Goal: Task Accomplishment & Management: Contribute content

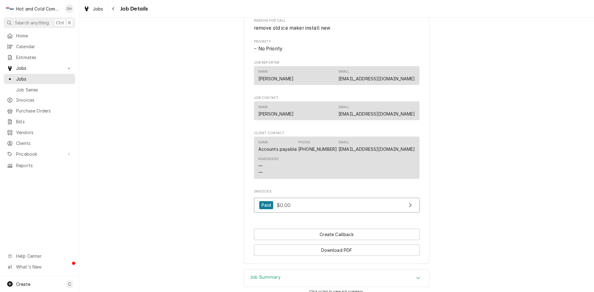
scroll to position [398, 0]
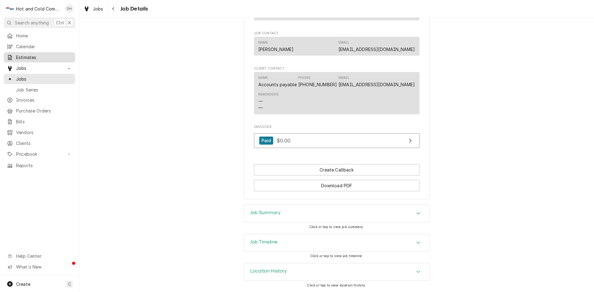
click at [32, 56] on span "Estimates" at bounding box center [44, 57] width 56 height 6
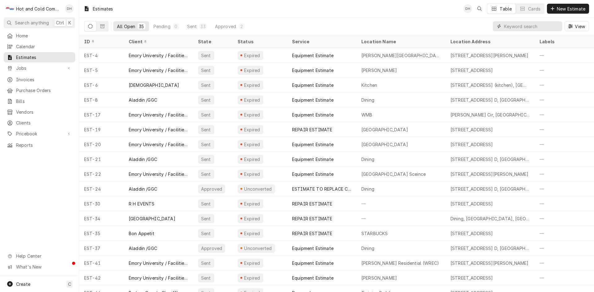
click at [518, 26] on input "Dynamic Content Wrapper" at bounding box center [531, 26] width 55 height 10
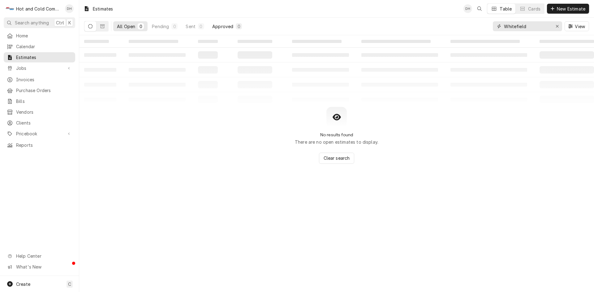
type input "Whitefield"
click at [230, 27] on div "Approved" at bounding box center [222, 26] width 21 height 6
click at [195, 28] on div "Sent" at bounding box center [191, 26] width 10 height 6
click at [162, 27] on div "Pending" at bounding box center [160, 26] width 17 height 6
click at [124, 26] on div "All Open" at bounding box center [126, 26] width 18 height 6
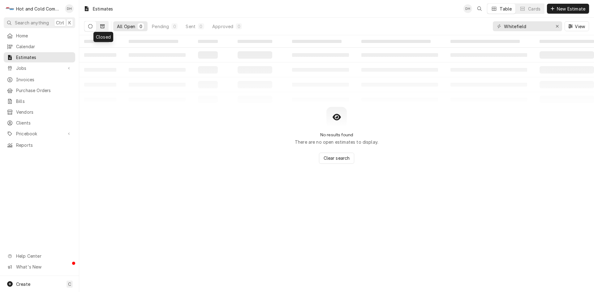
click at [103, 25] on icon "Dynamic Content Wrapper" at bounding box center [102, 26] width 4 height 4
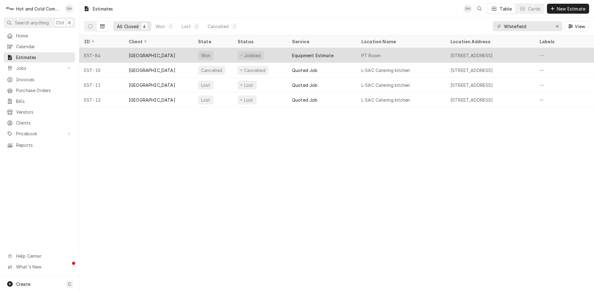
click at [288, 52] on div "Equipment Estimate" at bounding box center [321, 55] width 69 height 15
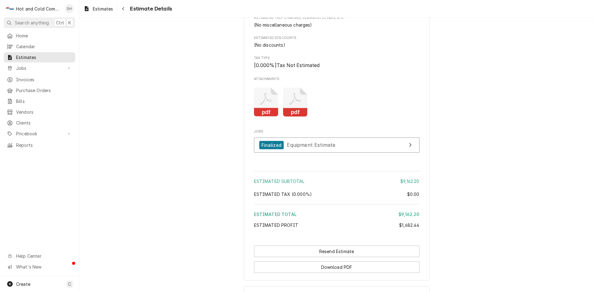
scroll to position [619, 0]
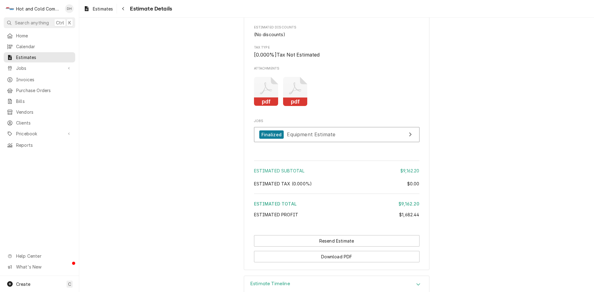
click at [279, 106] on icon "Attachments" at bounding box center [266, 91] width 24 height 29
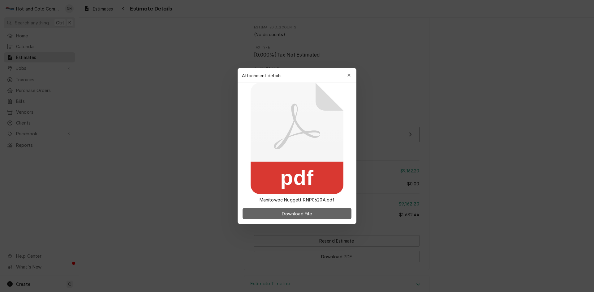
click at [298, 215] on span "Download File" at bounding box center [297, 214] width 32 height 6
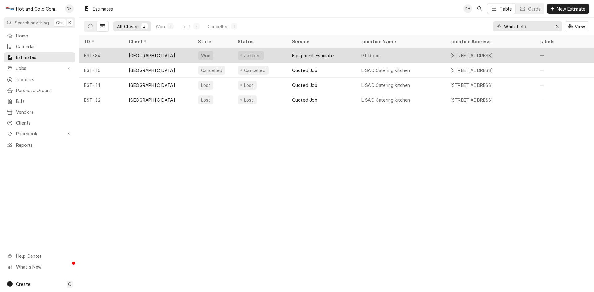
click at [283, 54] on div "Jobbed" at bounding box center [260, 55] width 54 height 15
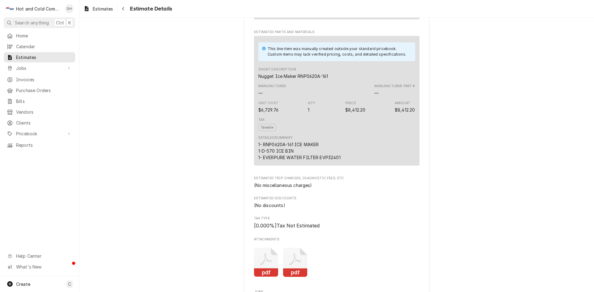
scroll to position [516, 0]
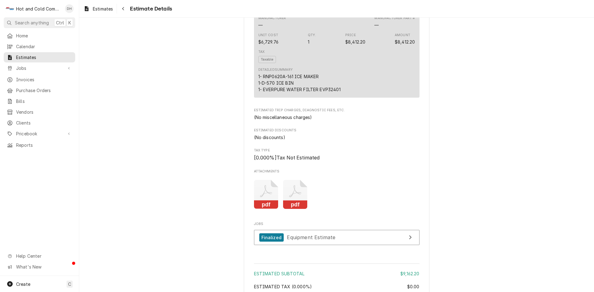
click at [268, 198] on icon "Attachments" at bounding box center [266, 192] width 12 height 12
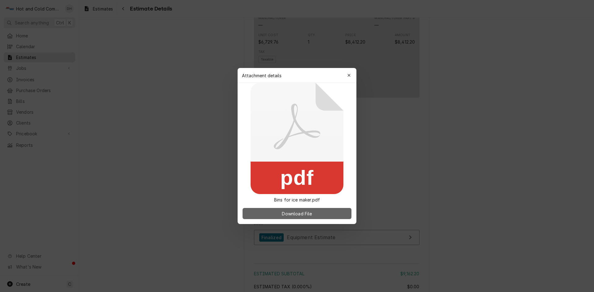
click at [296, 215] on span "Download File" at bounding box center [297, 214] width 32 height 6
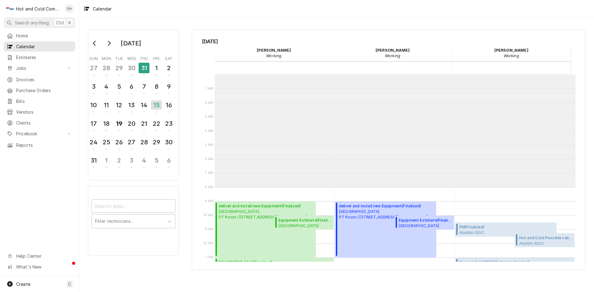
scroll to position [113, 0]
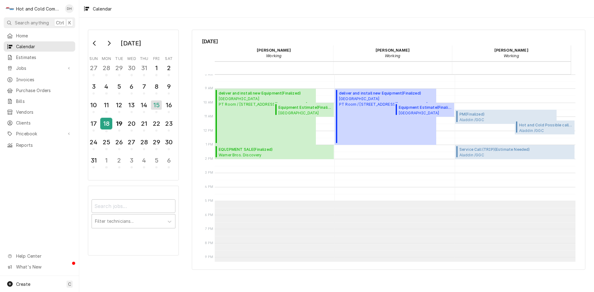
click at [105, 123] on div "18" at bounding box center [106, 124] width 11 height 11
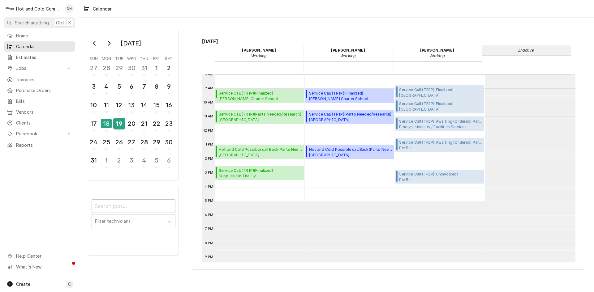
click at [121, 127] on div "19" at bounding box center [119, 124] width 11 height 11
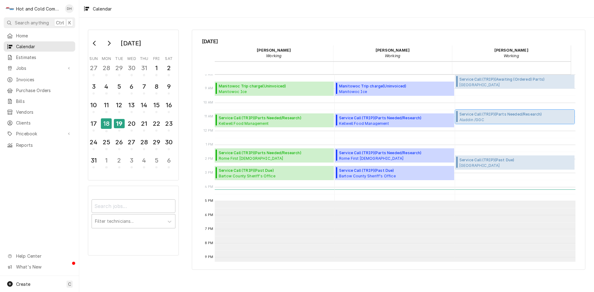
click at [505, 119] on span "Aladdin /GGC Starbucks / 1000 University Center Ln, Lawrenceville, GA 30043" at bounding box center [501, 119] width 83 height 5
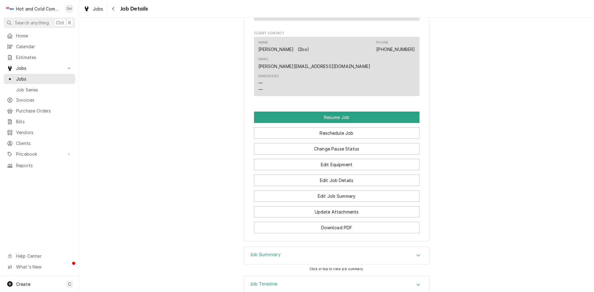
scroll to position [516, 0]
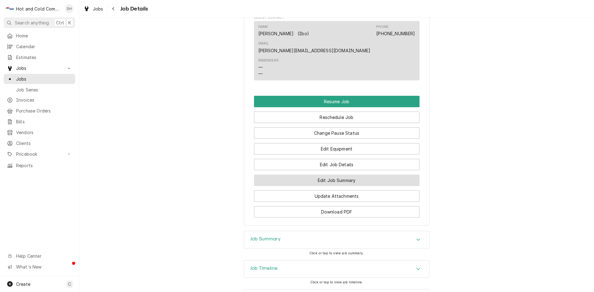
drag, startPoint x: 348, startPoint y: 170, endPoint x: 353, endPoint y: 167, distance: 5.5
click at [348, 175] on button "Edit Job Summary" at bounding box center [337, 180] width 166 height 11
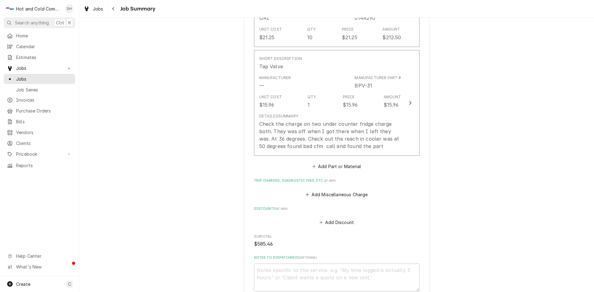
scroll to position [103, 0]
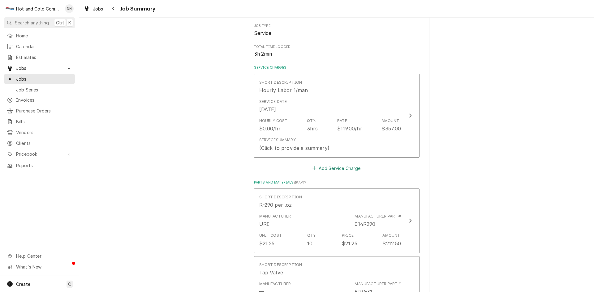
click at [338, 169] on button "Add Service Charge" at bounding box center [337, 168] width 50 height 9
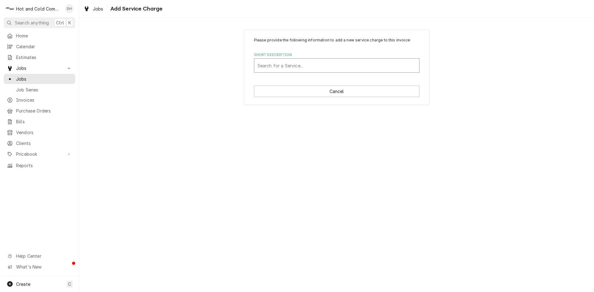
click at [305, 64] on div "Short Description" at bounding box center [337, 65] width 159 height 11
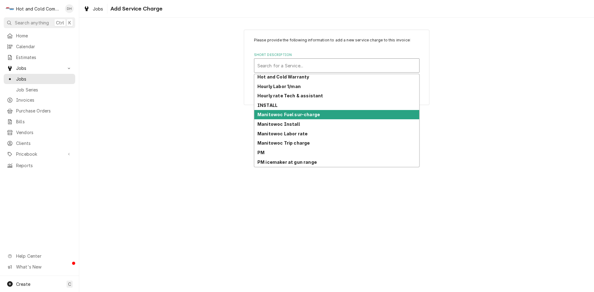
scroll to position [160, 0]
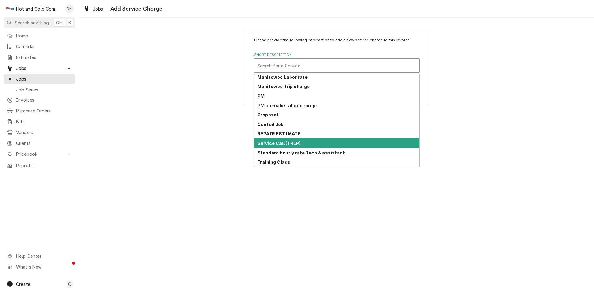
click at [313, 145] on div "Service Call (TRIP)" at bounding box center [336, 144] width 165 height 10
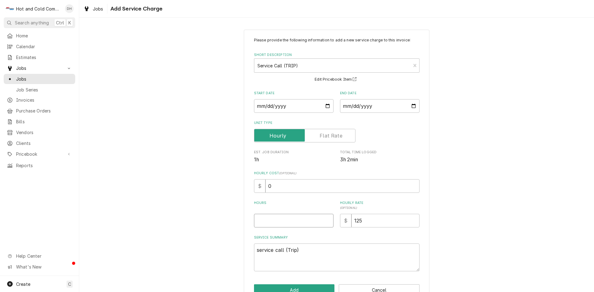
click at [276, 222] on input "Hours" at bounding box center [294, 221] width 80 height 14
type textarea "x"
type input "1"
click at [325, 106] on input "Start Date" at bounding box center [294, 106] width 80 height 14
type textarea "x"
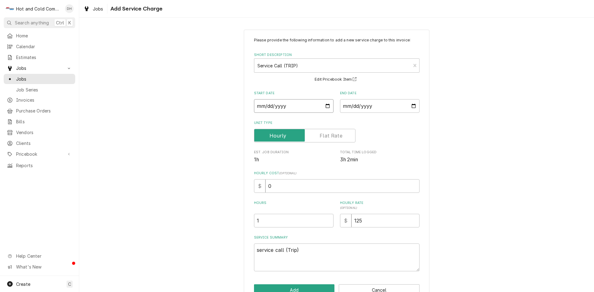
type input "2025-08-19"
click at [414, 107] on input "End Date" at bounding box center [380, 106] width 80 height 14
type textarea "x"
type input "2025-08-19"
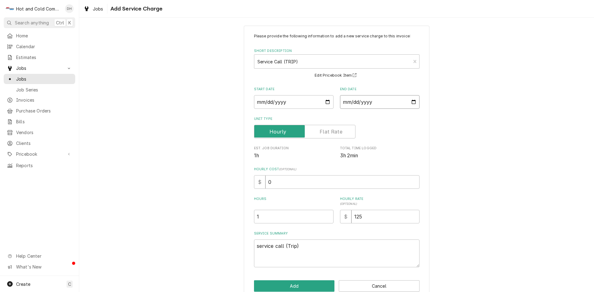
scroll to position [17, 0]
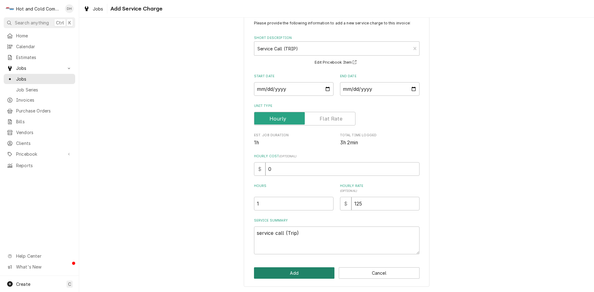
click at [296, 274] on button "Add" at bounding box center [294, 273] width 81 height 11
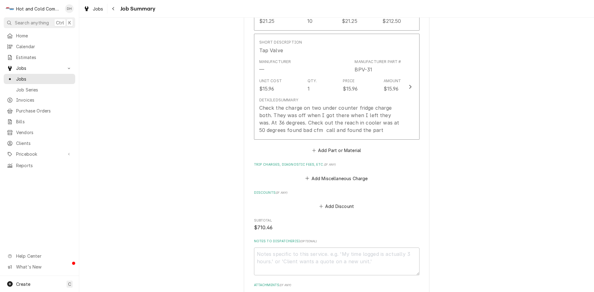
scroll to position [310, 0]
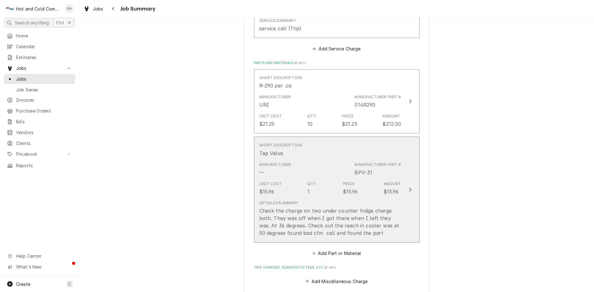
click at [353, 163] on div "Manufacturer — Manufacturer Part # BPV-31" at bounding box center [330, 169] width 142 height 19
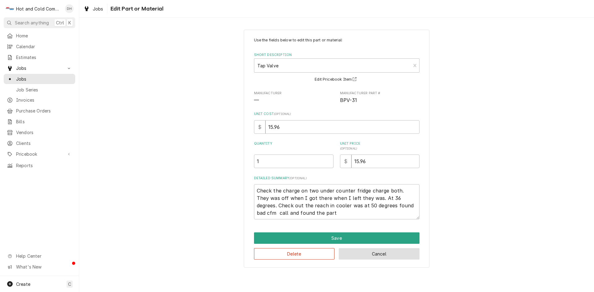
click at [402, 256] on button "Cancel" at bounding box center [379, 254] width 81 height 11
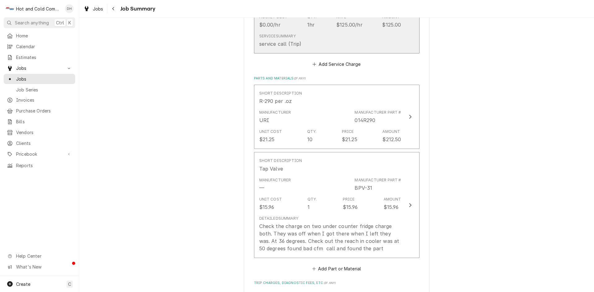
scroll to position [310, 0]
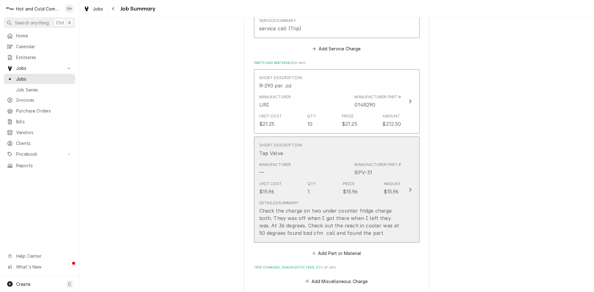
click at [341, 179] on div "Unit Cost $15.96 Qty. 1 Price $15.96 Amount $15.96" at bounding box center [330, 188] width 142 height 19
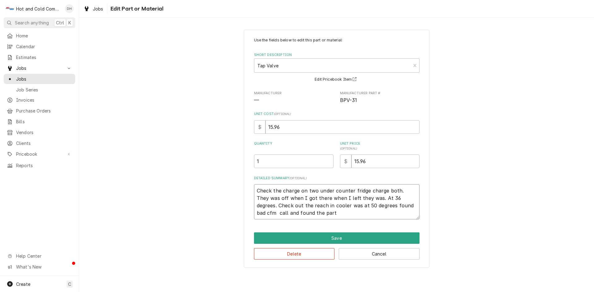
drag, startPoint x: 336, startPoint y: 217, endPoint x: 251, endPoint y: 193, distance: 88.0
click at [251, 193] on div "Use the fields below to edit this part or material: Short Description Tap Valve…" at bounding box center [337, 149] width 186 height 238
drag, startPoint x: 267, startPoint y: 190, endPoint x: 523, endPoint y: 182, distance: 256.1
click at [523, 182] on div "Use the fields below to edit this part or material: Short Description Tap Valve…" at bounding box center [336, 148] width 515 height 249
click at [388, 256] on button "Cancel" at bounding box center [379, 254] width 81 height 11
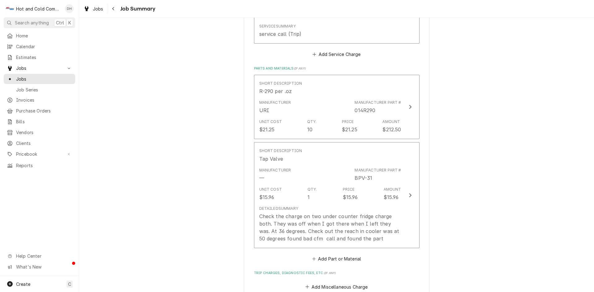
scroll to position [310, 0]
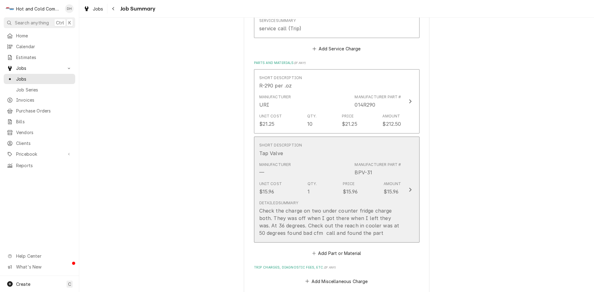
click at [390, 232] on div "Check the charge on two under counter fridge charge both. They was off when I g…" at bounding box center [330, 222] width 142 height 30
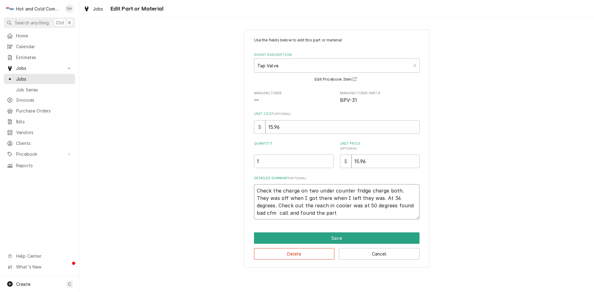
drag, startPoint x: 317, startPoint y: 203, endPoint x: 310, endPoint y: 204, distance: 6.2
click at [310, 204] on textarea "Check the charge on two under counter fridge charge both. They was off when I g…" at bounding box center [337, 201] width 166 height 35
click at [326, 214] on textarea "Check the charge on two under counter fridge charge both. They was off when I g…" at bounding box center [337, 201] width 166 height 35
drag, startPoint x: 313, startPoint y: 214, endPoint x: 249, endPoint y: 191, distance: 67.7
click at [249, 191] on div "Use the fields below to edit this part or material: Short Description Tap Valve…" at bounding box center [337, 149] width 186 height 238
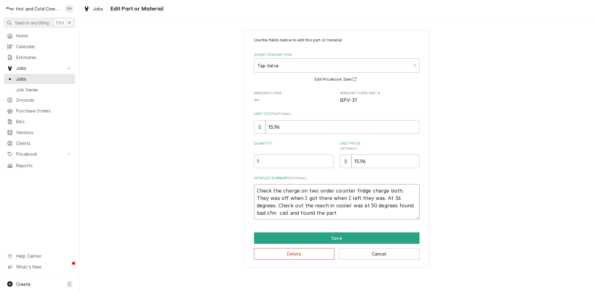
type textarea "x"
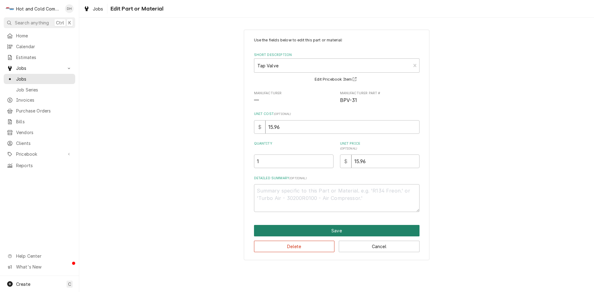
click at [340, 232] on button "Save" at bounding box center [337, 230] width 166 height 11
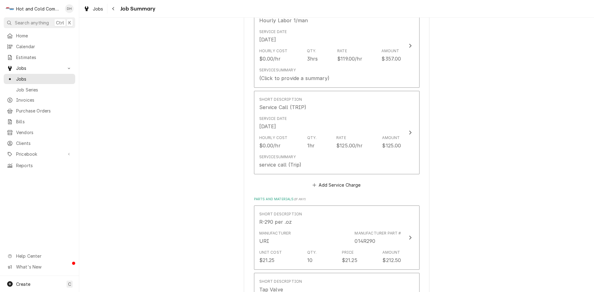
scroll to position [103, 0]
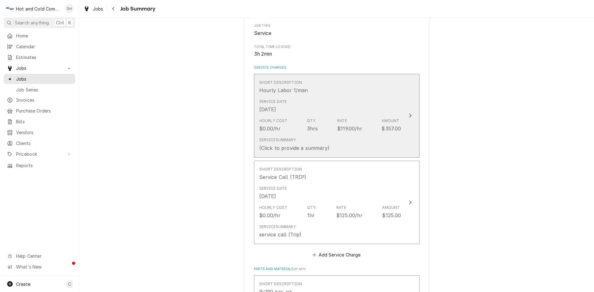
click at [342, 95] on div "Short Description Hourly Labor 1/man" at bounding box center [330, 86] width 142 height 19
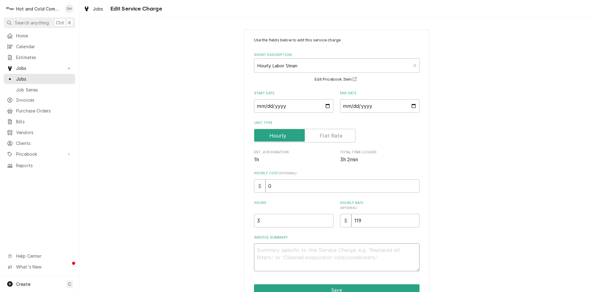
click at [262, 250] on textarea "Service Summary" at bounding box center [337, 258] width 166 height 28
paste textarea "Check the charge on two under counter fridge charge both. They was off when I g…"
type textarea "x"
type textarea "Check the charge on two under counter fridge charge both. They was off when I g…"
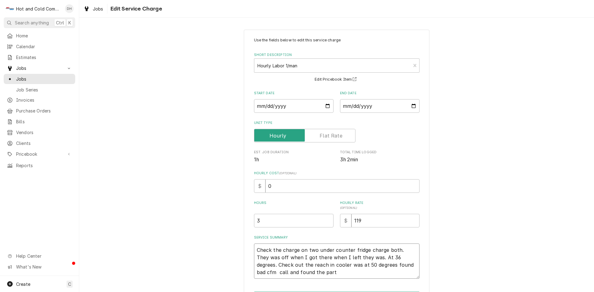
click at [255, 247] on textarea "Check the charge on two under counter fridge charge both. They was off when I g…" at bounding box center [337, 261] width 166 height 35
type textarea "x"
type textarea "8Check the charge on two under counter fridge charge both. They was off when I …"
type textarea "x"
type textarea "8/Check the charge on two under counter fridge charge both. They was off when I…"
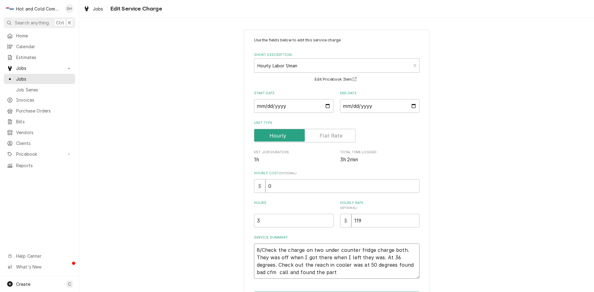
type textarea "x"
type textarea "8/1Check the charge on two under counter fridge charge both. They was off when …"
type textarea "x"
type textarea "8/19Check the charge on two under counter fridge charge both. They was off when…"
type textarea "x"
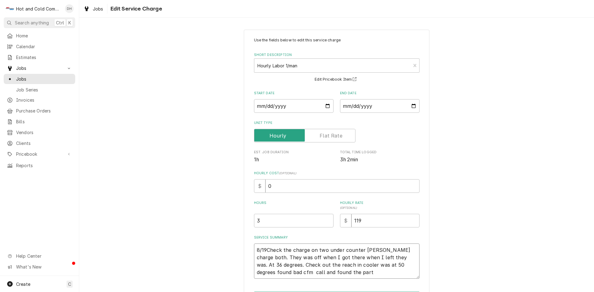
type textarea "8/19/Check the charge on two under counter fridge charge both. They was off whe…"
type textarea "x"
type textarea "8/19/2Check the charge on two under counter fridge charge both. They was off wh…"
type textarea "x"
type textarea "8/19/25Check the charge on two under counter fridge charge both. They was off w…"
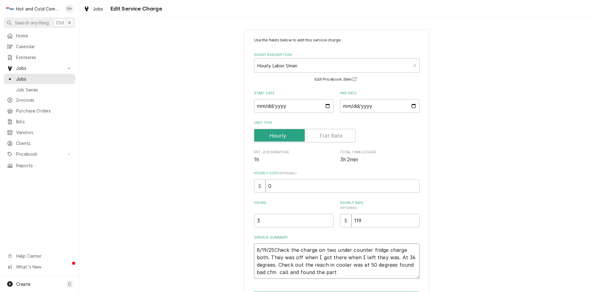
type textarea "x"
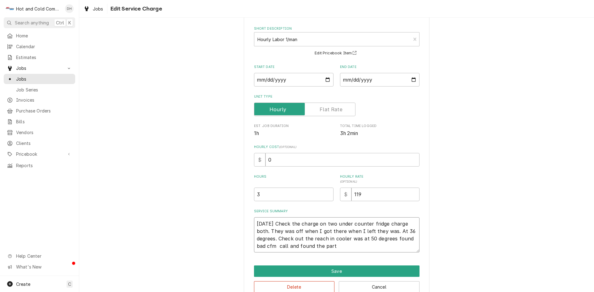
scroll to position [40, 0]
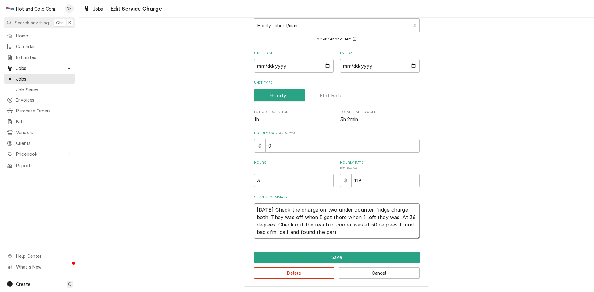
type textarea "8/19/25 Check the charge on two under counter fridge charge both. They was off …"
click at [260, 178] on input "3" at bounding box center [294, 181] width 80 height 14
type textarea "x"
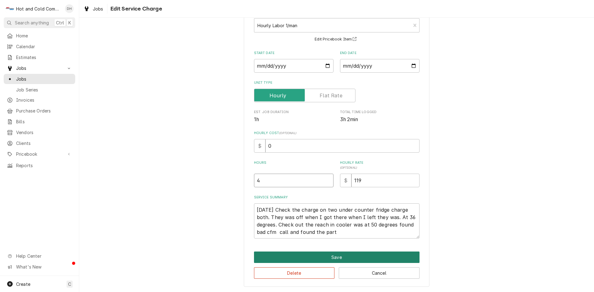
type input "4"
click at [337, 256] on button "Save" at bounding box center [337, 257] width 166 height 11
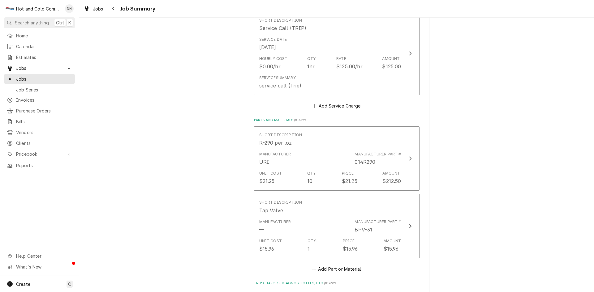
scroll to position [310, 0]
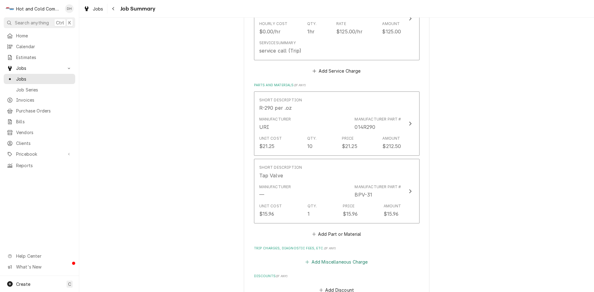
click at [344, 262] on button "Add Miscellaneous Charge" at bounding box center [337, 262] width 64 height 9
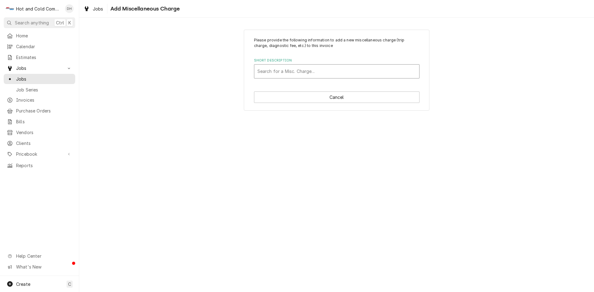
drag, startPoint x: 325, startPoint y: 75, endPoint x: 330, endPoint y: 71, distance: 5.3
click at [326, 74] on div "Short Description" at bounding box center [337, 71] width 159 height 11
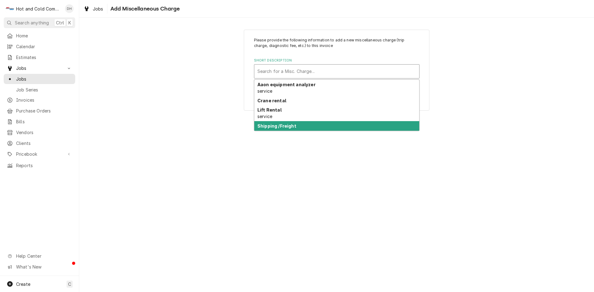
click at [284, 127] on strong "Shipping /Freight" at bounding box center [277, 125] width 39 height 5
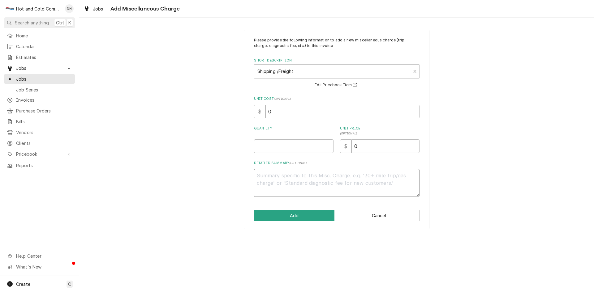
click at [307, 181] on textarea "Detailed Summary ( optional )" at bounding box center [337, 183] width 166 height 28
type textarea "x"
type textarea "N"
type textarea "x"
type textarea "NE"
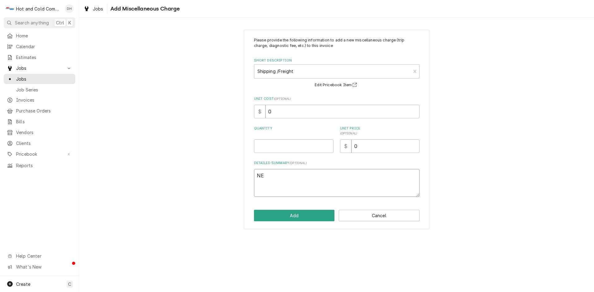
type textarea "x"
type textarea "NEX"
type textarea "x"
type textarea "NEXT"
type textarea "x"
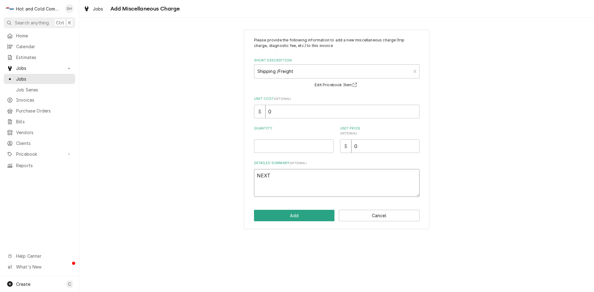
type textarea "NEXT"
type textarea "x"
type textarea "NEXT D"
type textarea "x"
type textarea "NEXT DA"
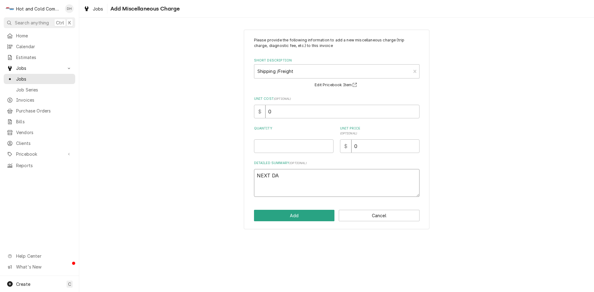
type textarea "x"
type textarea "NEXT DAY"
type textarea "x"
type textarea "NEXT DAY"
type textarea "x"
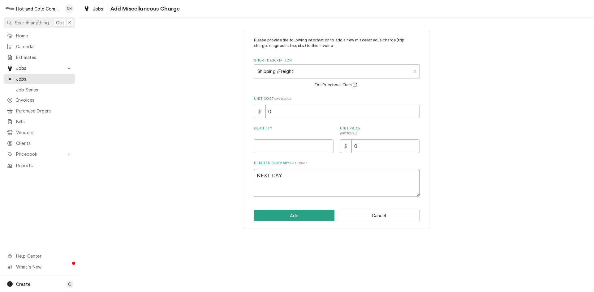
type textarea "NEXT DAY A"
type textarea "x"
type textarea "NEXT DAY AI"
type textarea "x"
type textarea "NEXT DAY AIR"
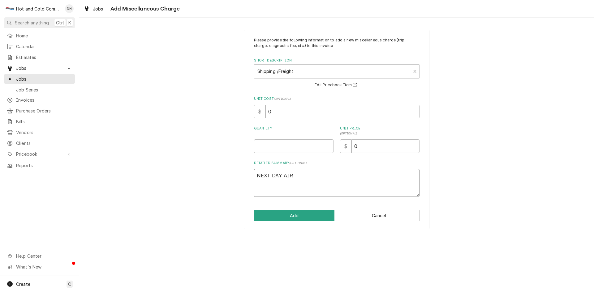
type textarea "x"
type textarea "NEXT DAY AIR"
type textarea "x"
type textarea "NEXT DAY AIR P"
type textarea "x"
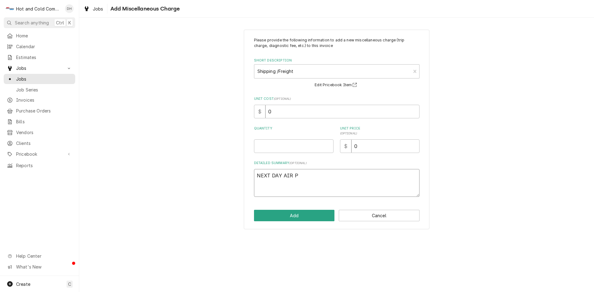
type textarea "NEXT DAY AIR PE"
type textarea "x"
type textarea "NEXT DAY AIR PER"
type textarea "x"
type textarea "NEXT DAY AIR PER"
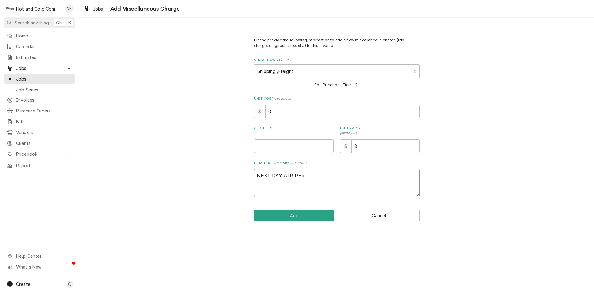
type textarea "x"
type textarea "NEXT DAY AIR PER L"
type textarea "x"
type textarea "NEXT DAY AIR PER LE"
type textarea "x"
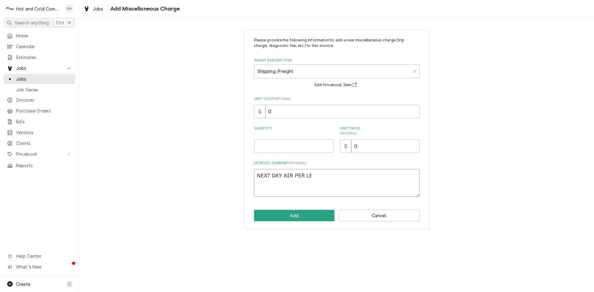
type textarea "NEXT DAY AIR PER LEI"
type textarea "x"
type textarea "NEXT DAY AIR PER LEIA"
click at [274, 150] on input "Quantity" at bounding box center [294, 147] width 80 height 14
type textarea "x"
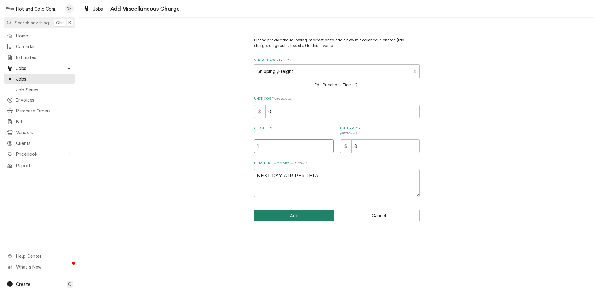
type input "1"
click at [289, 212] on button "Add" at bounding box center [294, 215] width 81 height 11
type textarea "x"
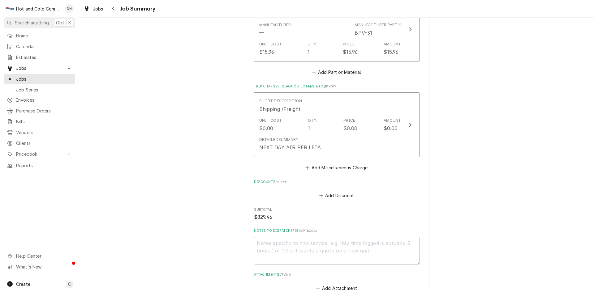
scroll to position [436, 0]
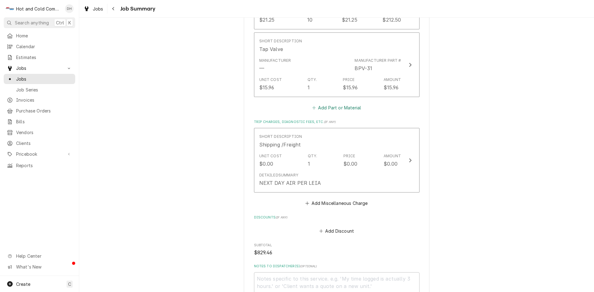
drag, startPoint x: 349, startPoint y: 107, endPoint x: 364, endPoint y: 112, distance: 15.3
click at [350, 107] on button "Add Part or Material" at bounding box center [336, 107] width 51 height 9
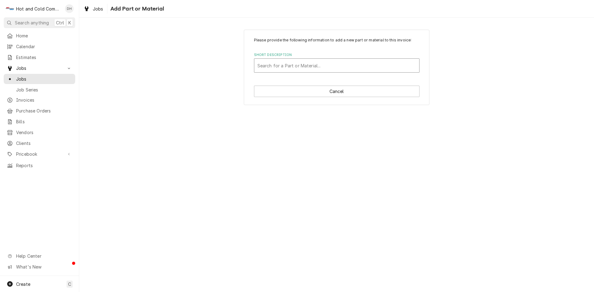
click at [316, 64] on div "Short Description" at bounding box center [337, 65] width 159 height 11
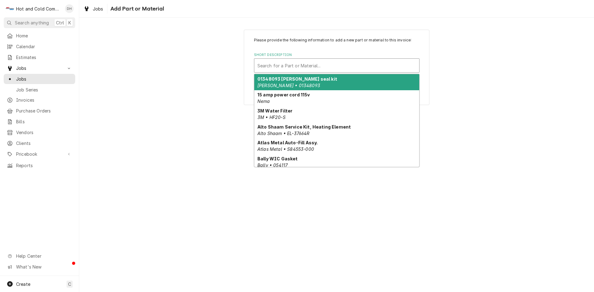
type input "S"
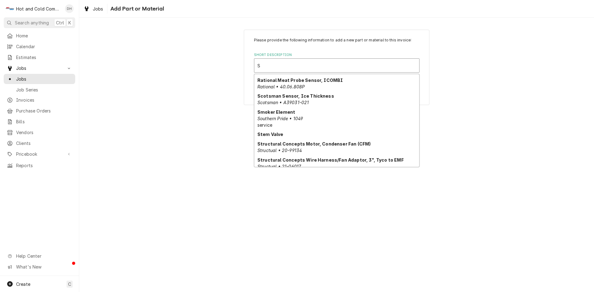
scroll to position [878, 0]
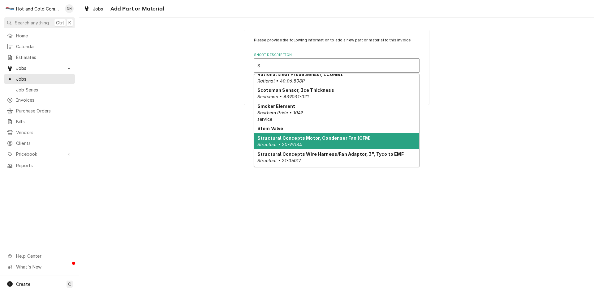
click at [310, 136] on strong "Structural Concepts Motor, Condenser Fan (CFM)" at bounding box center [314, 138] width 113 height 5
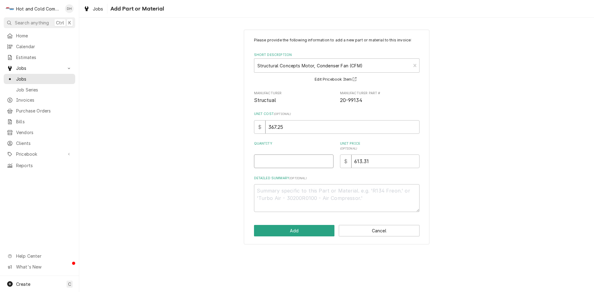
drag, startPoint x: 271, startPoint y: 165, endPoint x: 278, endPoint y: 164, distance: 6.3
click at [271, 165] on input "Quantity" at bounding box center [294, 162] width 80 height 14
type textarea "x"
type input "1"
click at [289, 232] on button "Add" at bounding box center [294, 230] width 81 height 11
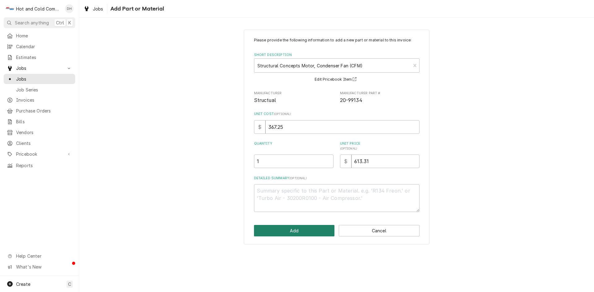
type textarea "x"
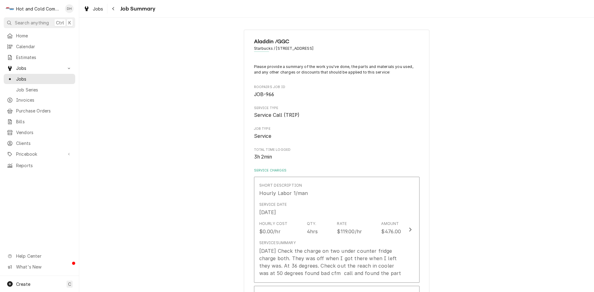
scroll to position [436, 0]
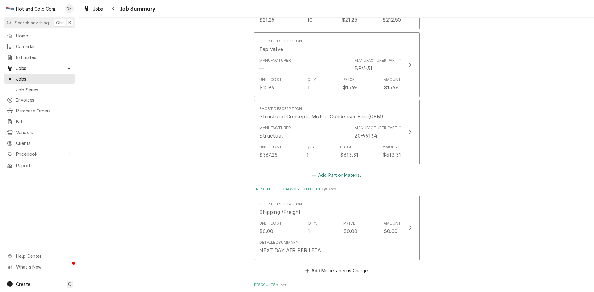
click at [355, 176] on button "Add Part or Material" at bounding box center [336, 175] width 51 height 9
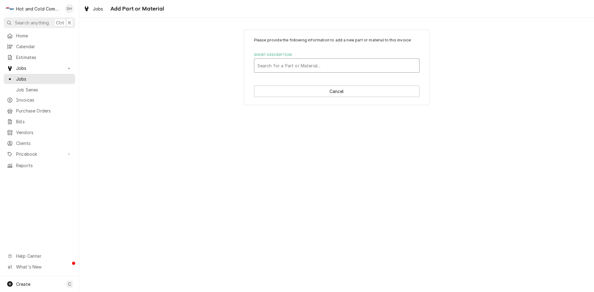
click at [294, 66] on div "Short Description" at bounding box center [337, 65] width 159 height 11
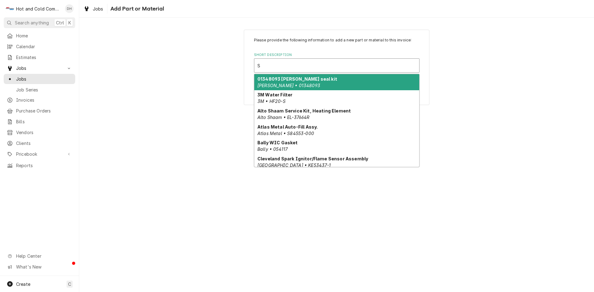
type input "St"
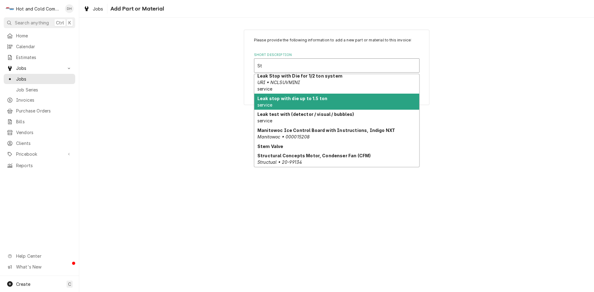
scroll to position [70, 0]
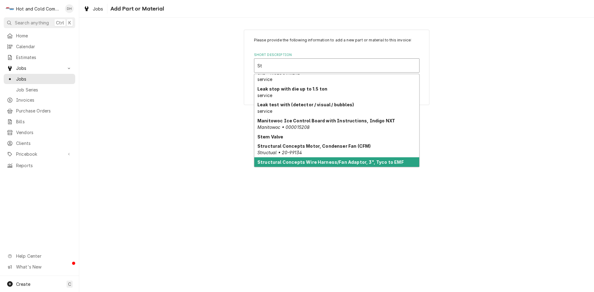
click at [330, 162] on strong "Structural Concepts Wire Harness/Fan Adaptor, 3", Tyco to EMF" at bounding box center [331, 162] width 146 height 5
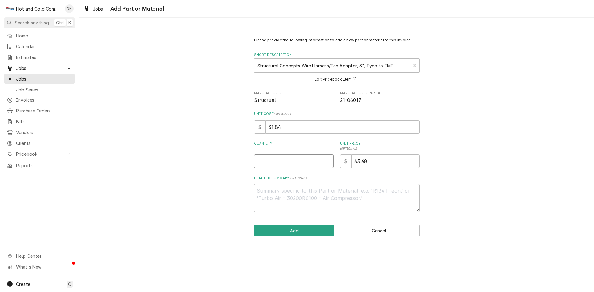
click at [298, 162] on input "Quantity" at bounding box center [294, 162] width 80 height 14
type textarea "x"
type input "1"
click at [288, 229] on button "Add" at bounding box center [294, 230] width 81 height 11
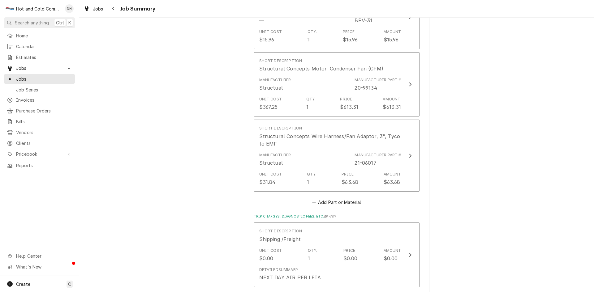
scroll to position [643, 0]
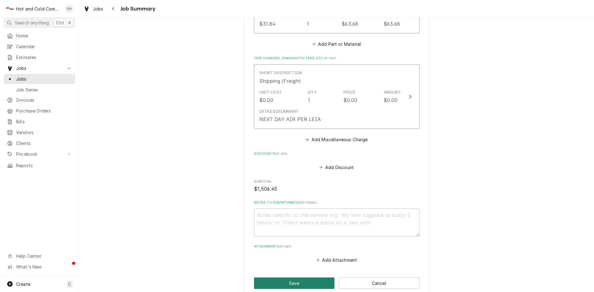
click at [295, 280] on button "Save" at bounding box center [294, 283] width 81 height 11
type textarea "x"
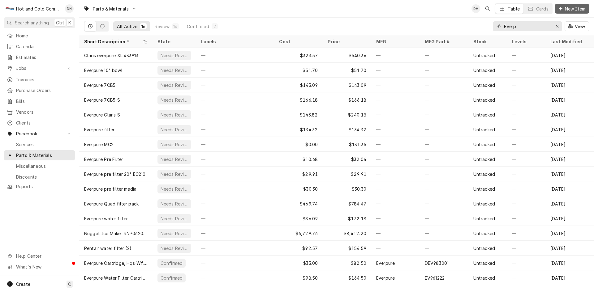
click at [573, 10] on span "New Item" at bounding box center [575, 9] width 23 height 6
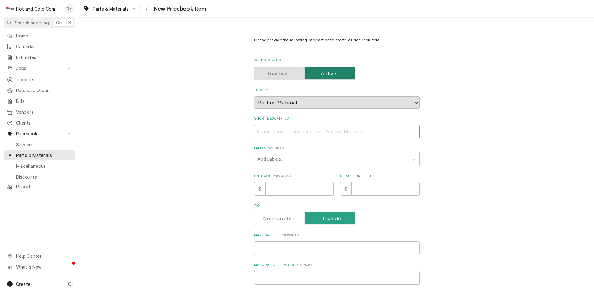
click at [284, 130] on input "Short Description" at bounding box center [337, 132] width 166 height 14
paste input "Structural Concepts 21-06017 Wire Harness/Fan Adaptor, 3", Tyco to EMF"
type textarea "x"
drag, startPoint x: 310, startPoint y: 131, endPoint x: 288, endPoint y: 133, distance: 22.4
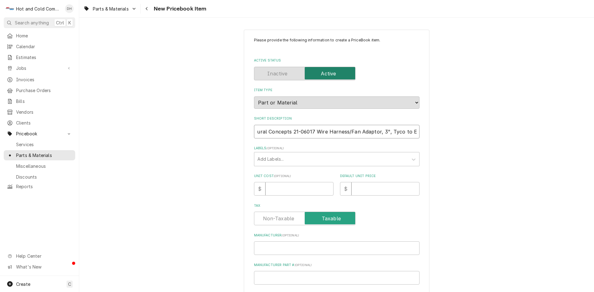
click at [288, 133] on input "Structural Concepts 21-06017 Wire Harness/Fan Adaptor, 3", Tyco to EMF" at bounding box center [337, 132] width 166 height 14
type input "Structural Concepts 21-06017 Wire Harness/Fan Adaptor, 3", Tyco to EMF"
click at [276, 279] on input "Manufacturer Part # ( optional )" at bounding box center [337, 278] width 166 height 14
paste input "21-06017"
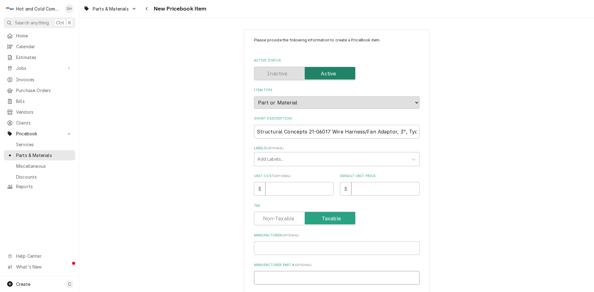
type textarea "x"
type input "21-06017"
click at [263, 251] on input "Manufacturer ( optional )" at bounding box center [337, 249] width 166 height 14
type textarea "x"
type input "s"
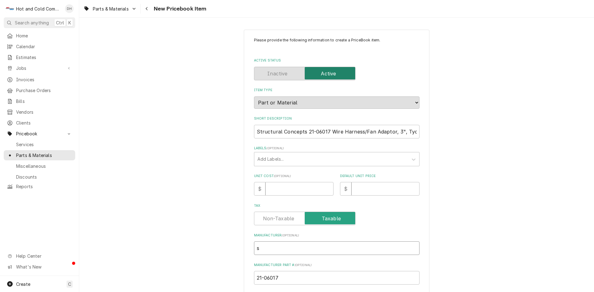
type textarea "x"
type input "sT"
type textarea "x"
type input "sTR"
type textarea "x"
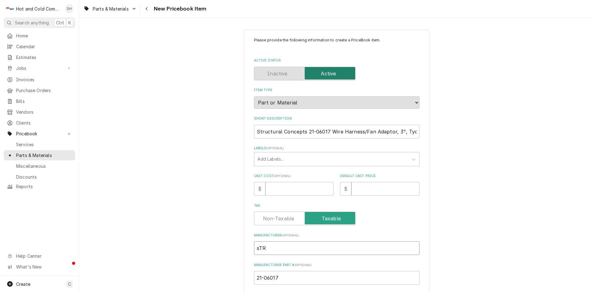
type input "sTRU"
type textarea "x"
type input "sTRUC"
type textarea "x"
type input "sTRUCT"
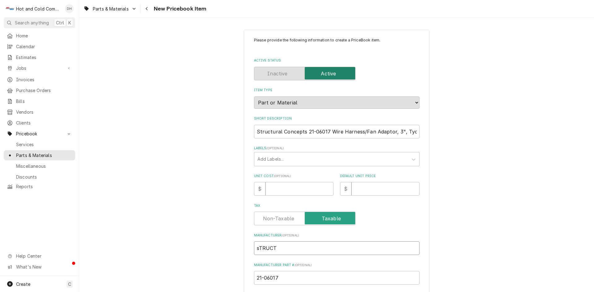
type textarea "x"
type input "sTRUCTU"
type textarea "x"
type input "sTRUCTUA"
type textarea "x"
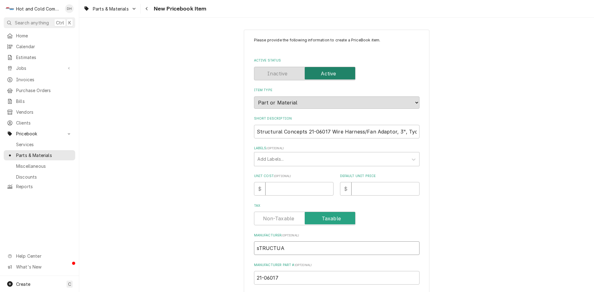
type input "sTRUCTUAL"
type textarea "x"
type input "sTRUCTUA"
type textarea "x"
type input "sTRUCTU"
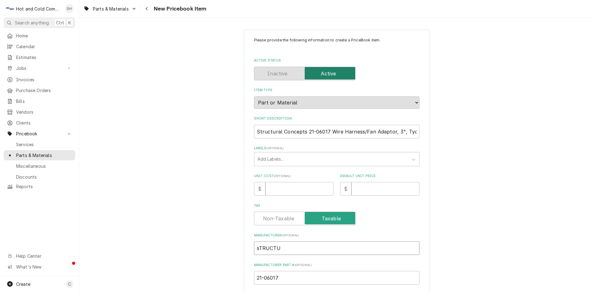
type textarea "x"
type input "sTRUCT"
type textarea "x"
type input "sTRUC"
type textarea "x"
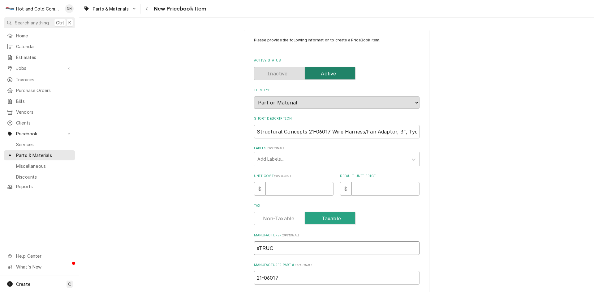
type input "sTRU"
type textarea "x"
type input "sTR"
type textarea "x"
type input "sT"
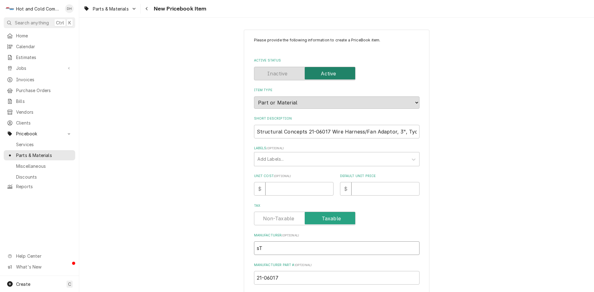
type textarea "x"
type input "s"
type textarea "x"
type input "S"
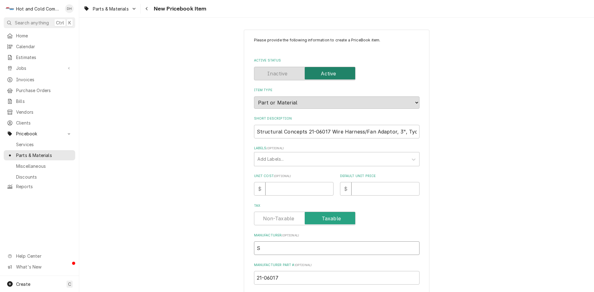
type textarea "x"
type input "St"
type textarea "x"
type input "Str"
type textarea "x"
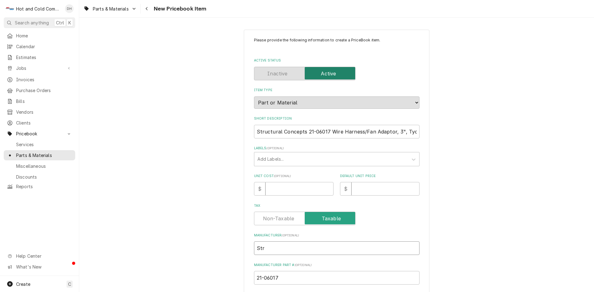
type input "Stru"
type textarea "x"
type input "Struc"
type textarea "x"
type input "Struct"
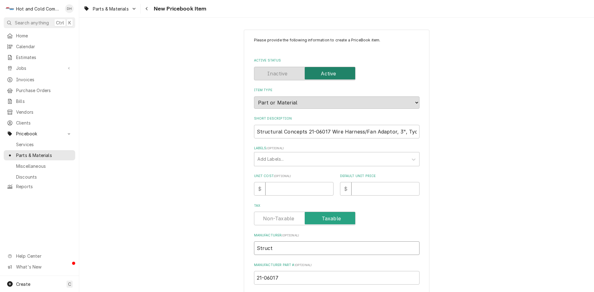
type textarea "x"
type input "Structu"
type textarea "x"
type input "Structua"
type textarea "x"
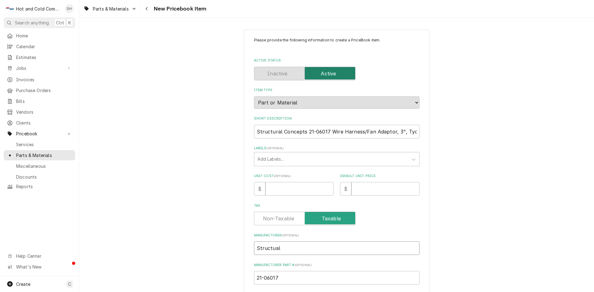
type input "Structual"
click at [278, 190] on input "Unit Cost ( optional )" at bounding box center [300, 189] width 68 height 14
type textarea "x"
type input "3"
type textarea "x"
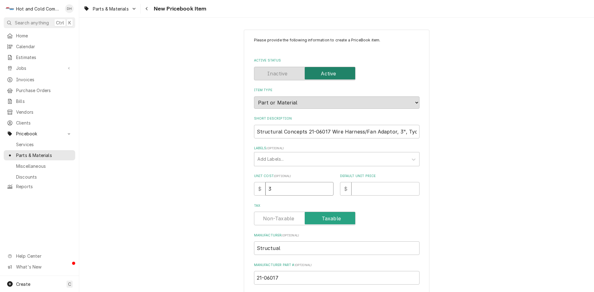
type input "31"
type textarea "x"
type input "31.8"
type textarea "x"
type input "31.84"
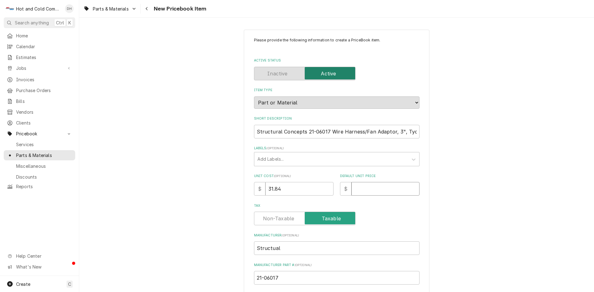
click at [370, 192] on input "Default Unit Price" at bounding box center [386, 189] width 68 height 14
type textarea "x"
type input "6"
type textarea "x"
type input "63"
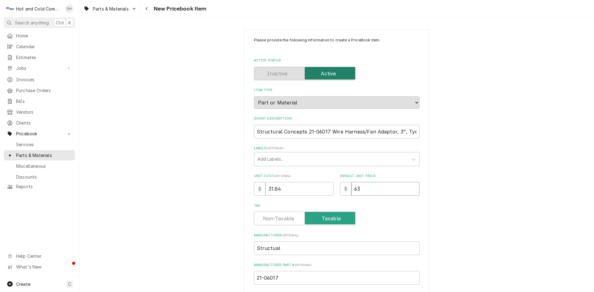
type textarea "x"
type input "63.6"
type textarea "x"
type input "63.68"
click at [327, 130] on input "Structural Concepts 21-06017 Wire Harness/Fan Adaptor, 3", Tyco to EMF" at bounding box center [337, 132] width 166 height 14
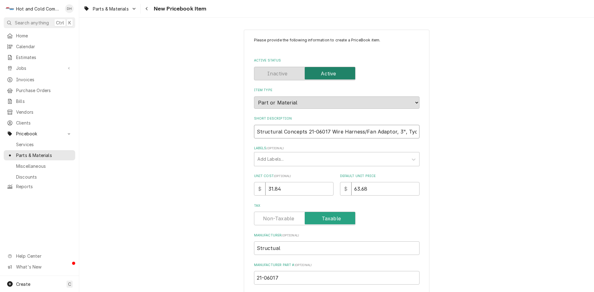
type textarea "x"
type input "Structural Concepts 21-06017Wire Harness/Fan Adaptor, 3", Tyco to EMF"
type textarea "x"
type input "Structural Concepts 21-0601Wire Harness/Fan Adaptor, 3", Tyco to EMF"
type textarea "x"
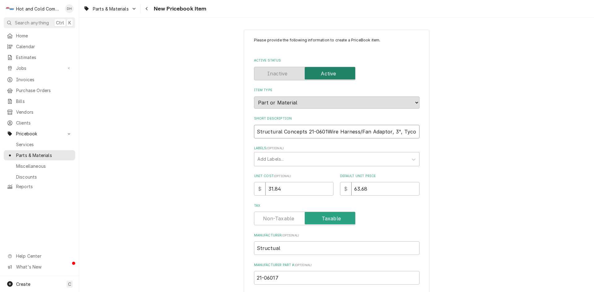
type input "Structural Concepts 21-060Wire Harness/Fan Adaptor, 3", Tyco to EMF"
type textarea "x"
type input "Structural Concepts 21-06Wire Harness/Fan Adaptor, 3", Tyco to EMF"
type textarea "x"
type input "Structural Concepts 21-0Wire Harness/Fan Adaptor, 3", Tyco to EMF"
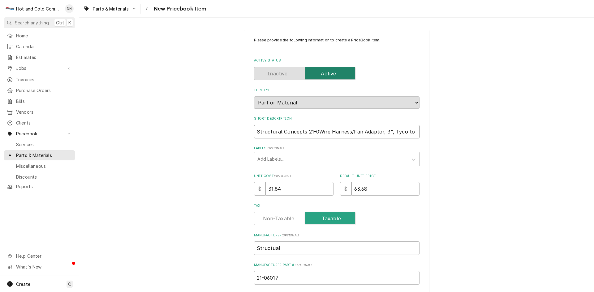
type textarea "x"
type input "Structural Concepts 21-Wire Harness/Fan Adaptor, 3", Tyco to EMF"
type textarea "x"
type input "Structural Concepts 21Wire Harness/Fan Adaptor, 3", Tyco to EMF"
type textarea "x"
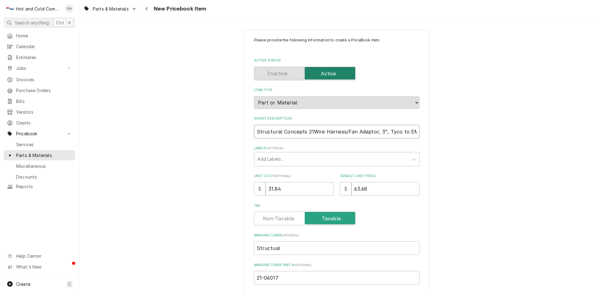
type input "Structural Concepts 2Wire Harness/Fan Adaptor, 3", Tyco to EMF"
type textarea "x"
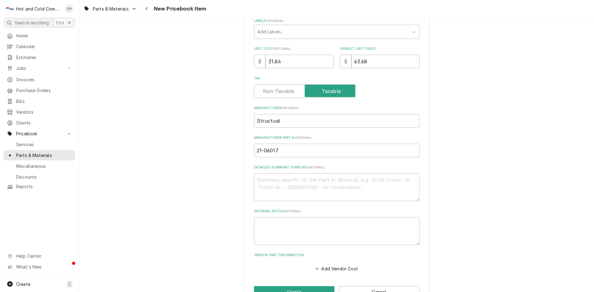
scroll to position [146, 0]
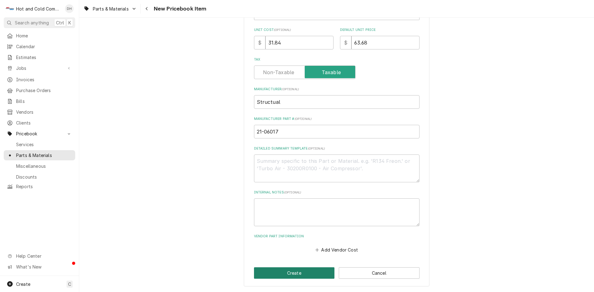
type input "Structural Concepts Wire Harness/Fan Adaptor, 3", Tyco to EMF"
click at [283, 274] on button "Create" at bounding box center [294, 273] width 81 height 11
type textarea "x"
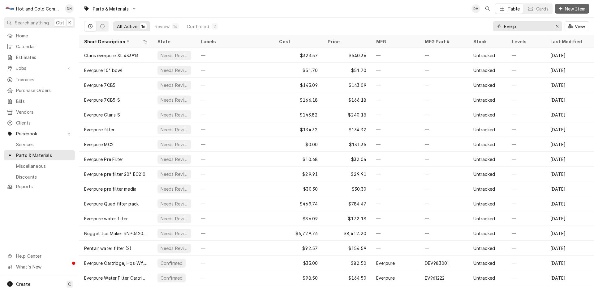
click at [576, 7] on span "New Item" at bounding box center [575, 9] width 23 height 6
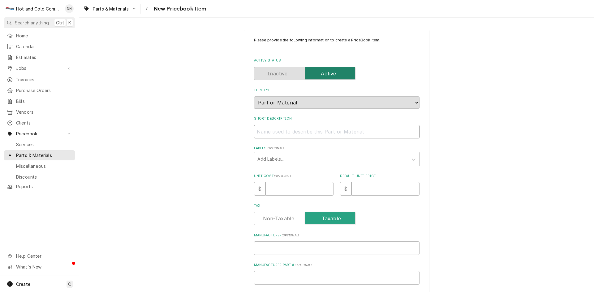
click at [290, 132] on input "Short Description" at bounding box center [337, 132] width 166 height 14
click at [269, 134] on input "Short Description" at bounding box center [337, 132] width 166 height 14
paste input "Structural Concepts 20-99134 Motor, Condenser Fan"
type textarea "x"
drag, startPoint x: 327, startPoint y: 131, endPoint x: 304, endPoint y: 133, distance: 22.7
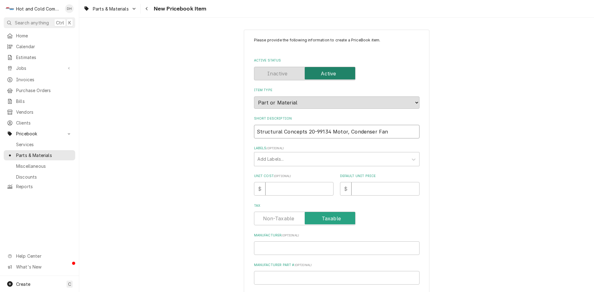
click at [304, 133] on input "Structural Concepts 20-99134 Motor, Condenser Fan" at bounding box center [337, 132] width 166 height 14
type input "Structural Concepts 20-99134 Motor, Condenser Fan"
click at [279, 277] on input "Manufacturer Part # ( optional )" at bounding box center [337, 278] width 166 height 14
paste input "20-99134"
type textarea "x"
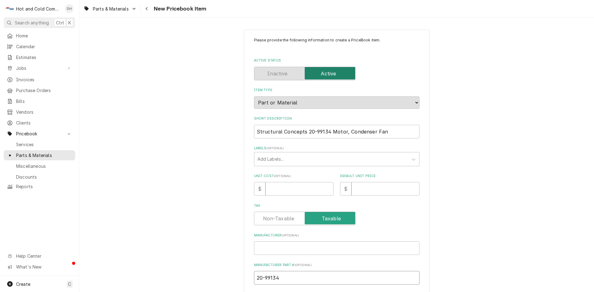
type input "20-99134"
click at [275, 251] on input "Manufacturer ( optional )" at bounding box center [337, 249] width 166 height 14
type textarea "x"
type input "S"
type textarea "x"
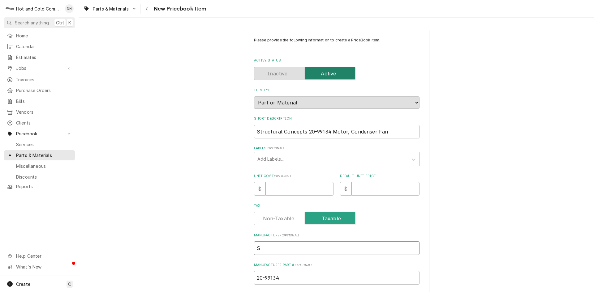
type input "St"
type textarea "x"
type input "Str"
type textarea "x"
type input "Stru"
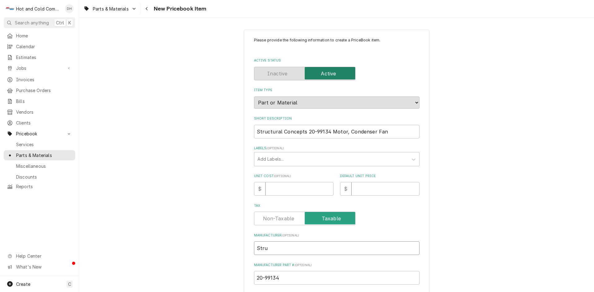
type textarea "x"
type input "Struc"
type textarea "x"
type input "Struct"
type textarea "x"
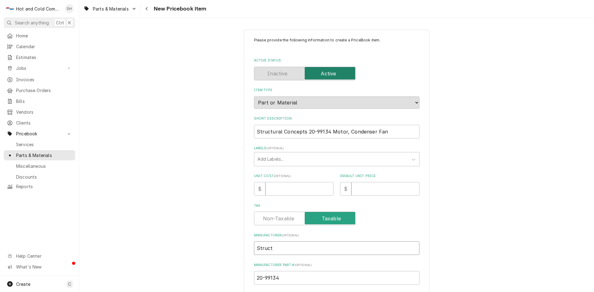
type input "Structu"
type textarea "x"
type input "Structua"
type textarea "x"
type input "Structual"
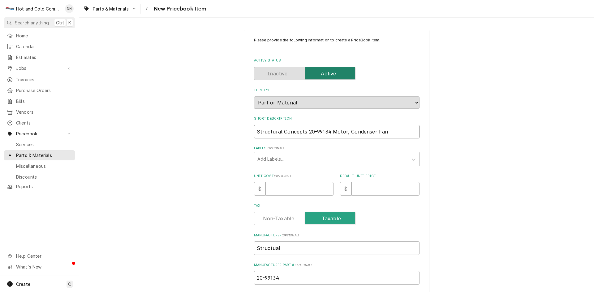
click at [328, 132] on input "Structural Concepts 20-99134 Motor, Condenser Fan" at bounding box center [337, 132] width 166 height 14
type textarea "x"
type input "Structural Concepts 20-99134Motor, Condenser Fan"
type textarea "x"
type input "Structural Concepts 20-9913Motor, Condenser Fan"
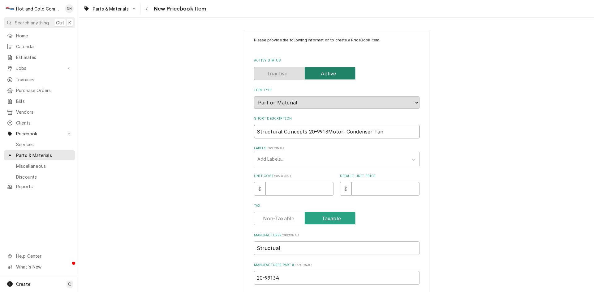
type textarea "x"
type input "Structural Concepts 20-991Motor, Condenser Fan"
type textarea "x"
type input "Structural Concepts 20-99Motor, Condenser Fan"
type textarea "x"
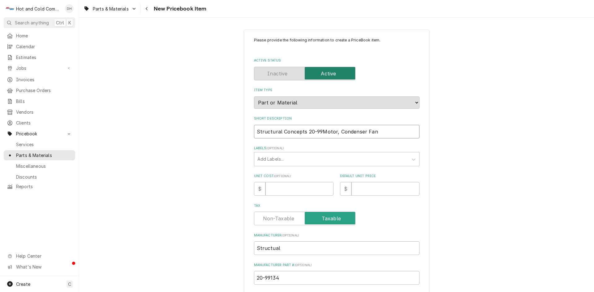
type input "Structural Concepts 20-9Motor, Condenser Fan"
type textarea "x"
type input "Structural Concepts 20-Motor, Condenser Fan"
type textarea "x"
type input "Structural Concepts 20Motor, Condenser Fan"
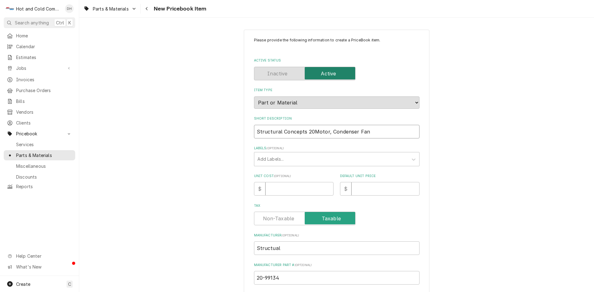
type textarea "x"
type input "Structural Concepts 2Motor, Condenser Fan"
type textarea "x"
type input "Structural Concepts Motor, Condenser Fan"
click at [373, 133] on input "Structural Concepts Motor, Condenser Fan" at bounding box center [337, 132] width 166 height 14
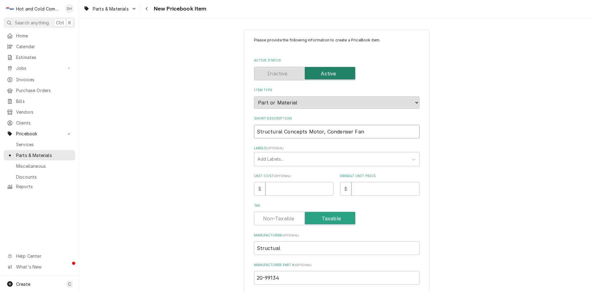
type textarea "x"
type input "Structural Concepts Motor, Condenser Fan"
type textarea "x"
type input "Structural Concepts Motor, Condenser Fan ("
type textarea "x"
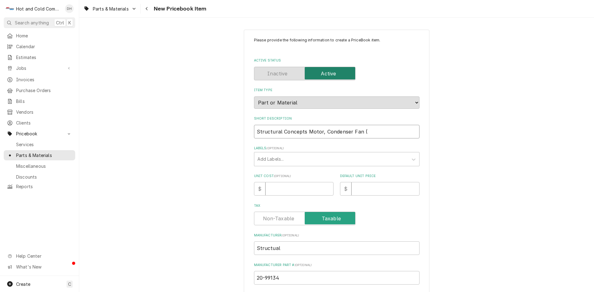
type input "Structural Concepts Motor, Condenser Fan (C"
type textarea "x"
type input "Structural Concepts Motor, Condenser Fan (CF"
type textarea "x"
type input "Structural Concepts Motor, Condenser Fan (CFM"
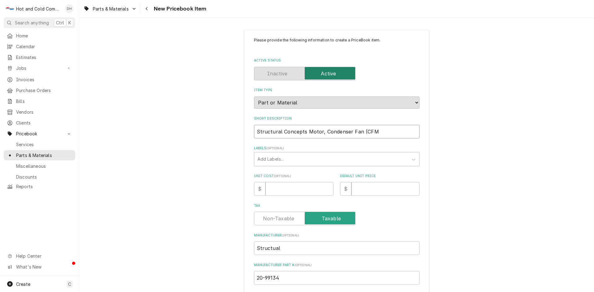
type textarea "x"
type input "Structural Concepts Motor, Condenser Fan (CFM)"
click at [305, 192] on input "Unit Cost ( optional )" at bounding box center [300, 189] width 68 height 14
type textarea "x"
type input "3"
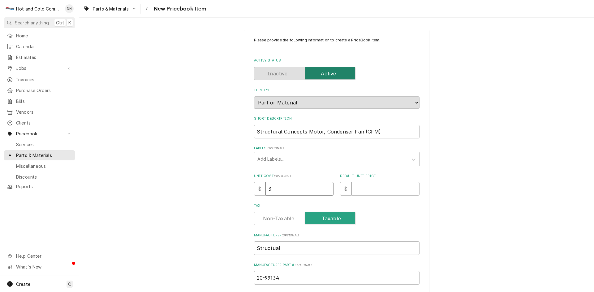
type textarea "x"
type input "36"
type textarea "x"
type input "367"
type textarea "x"
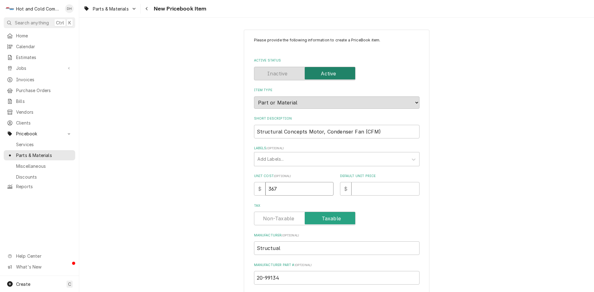
type input "367.2"
type textarea "x"
type input "367.25"
type textarea "x"
type input "6"
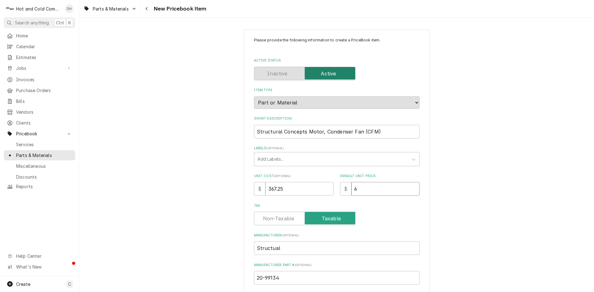
type textarea "x"
type input "61"
type textarea "x"
type input "613"
type textarea "x"
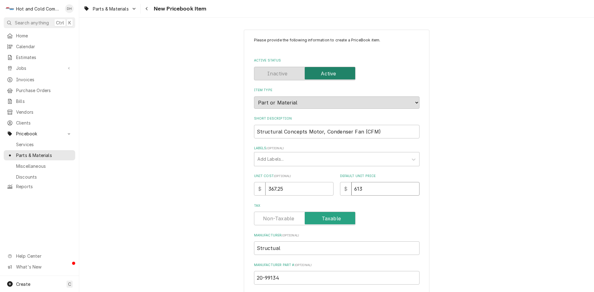
type input "613.3"
type textarea "x"
type input "613.31"
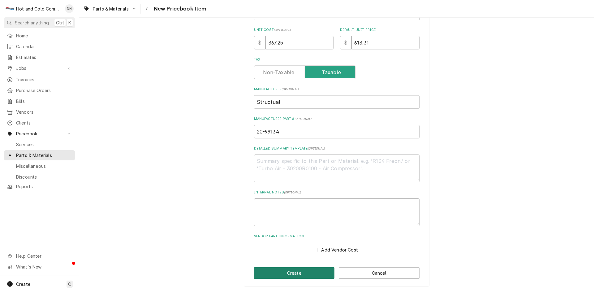
drag, startPoint x: 289, startPoint y: 273, endPoint x: 362, endPoint y: 241, distance: 79.3
click at [290, 273] on button "Create" at bounding box center [294, 273] width 81 height 11
type textarea "x"
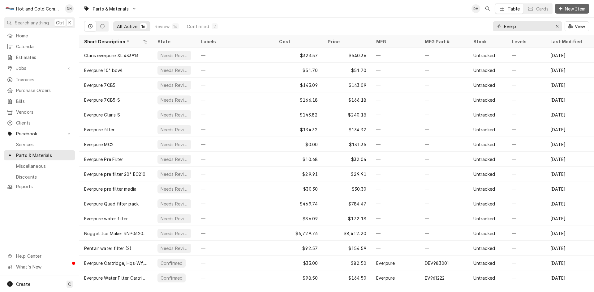
click at [577, 7] on span "New Item" at bounding box center [575, 9] width 23 height 6
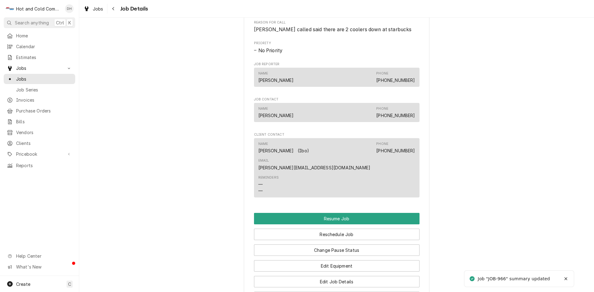
scroll to position [516, 0]
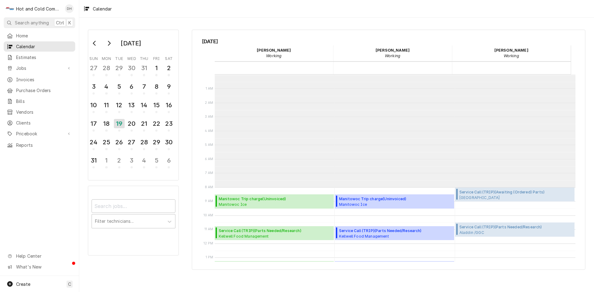
scroll to position [113, 0]
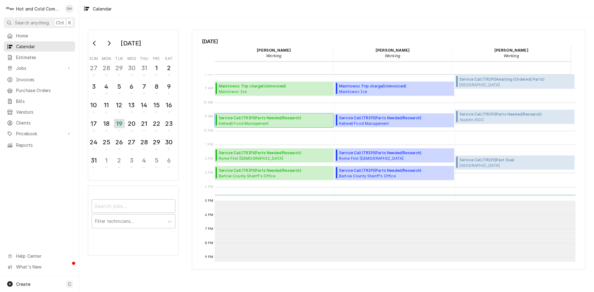
click at [264, 121] on span "Kellwell Food Management Floyd County Jail / 2526 New Calhoun Hwy NE, Rome, GA …" at bounding box center [270, 123] width 103 height 5
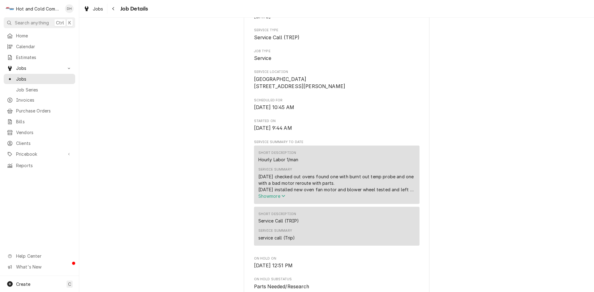
scroll to position [103, 0]
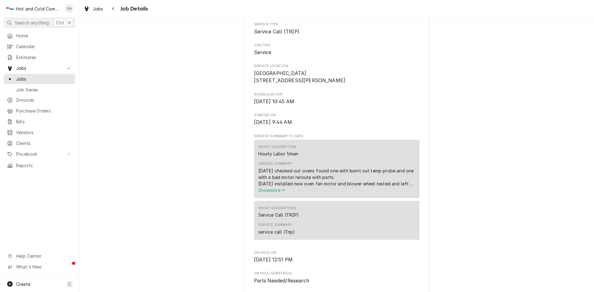
click at [283, 193] on icon "Service Summary" at bounding box center [284, 190] width 4 height 4
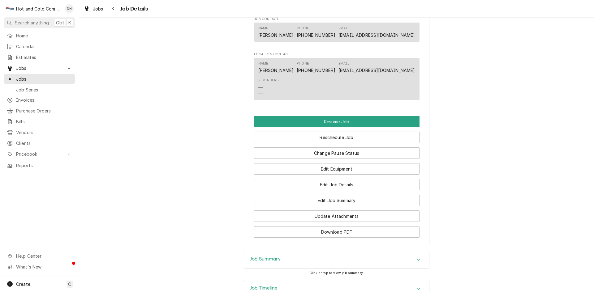
scroll to position [619, 0]
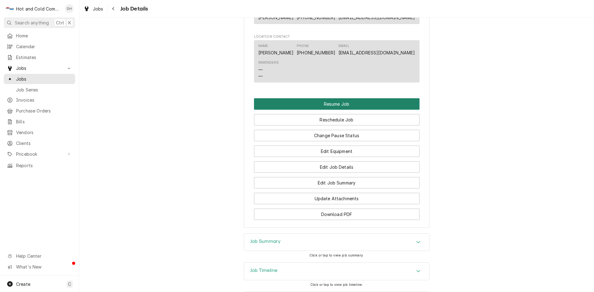
click at [327, 109] on button "Resume Job" at bounding box center [337, 103] width 166 height 11
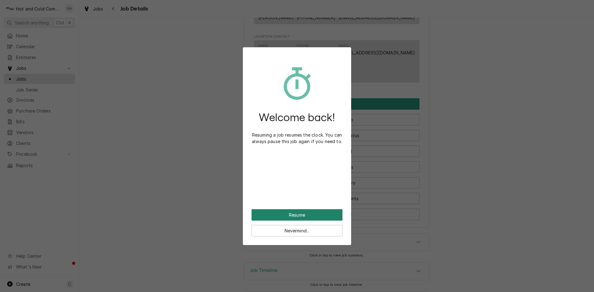
click at [296, 214] on button "Resume" at bounding box center [297, 215] width 91 height 11
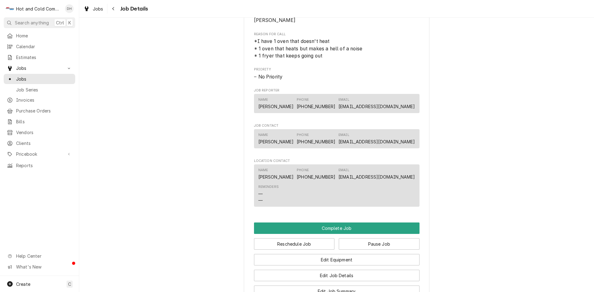
scroll to position [516, 0]
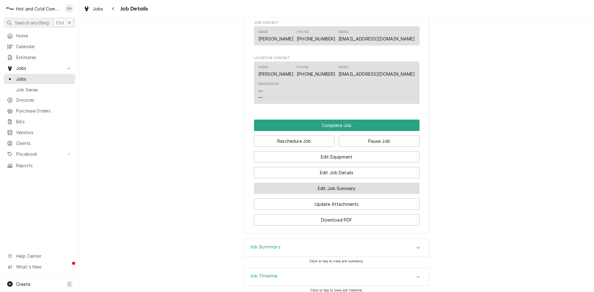
click at [332, 193] on button "Edit Job Summary" at bounding box center [337, 188] width 166 height 11
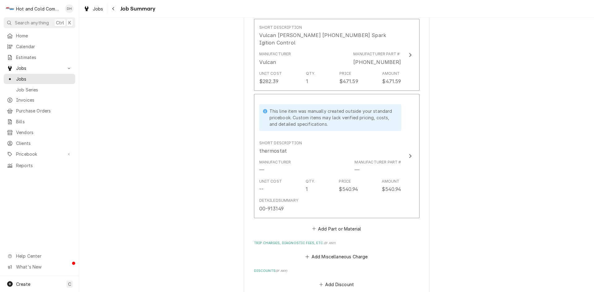
scroll to position [722, 0]
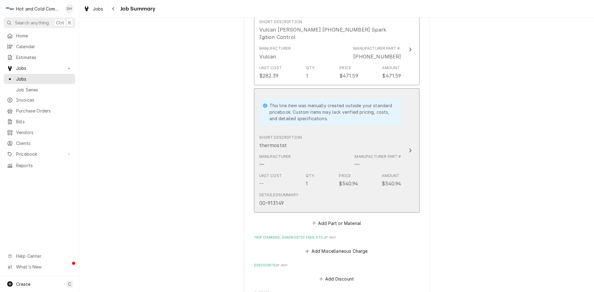
click at [317, 190] on div "Detailed Summary 00-913149" at bounding box center [330, 199] width 142 height 19
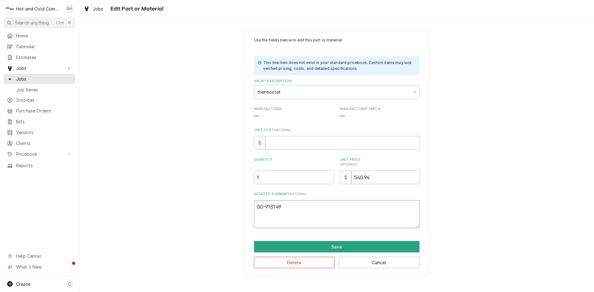
drag, startPoint x: 283, startPoint y: 207, endPoint x: 253, endPoint y: 209, distance: 29.8
click at [253, 209] on div "Use the fields below to edit this part or material: This line item does not exi…" at bounding box center [337, 153] width 186 height 247
type textarea "x"
click at [297, 263] on button "Delete" at bounding box center [294, 262] width 81 height 11
type textarea "x"
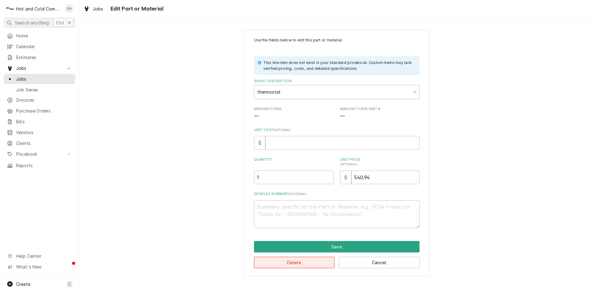
scroll to position [722, 0]
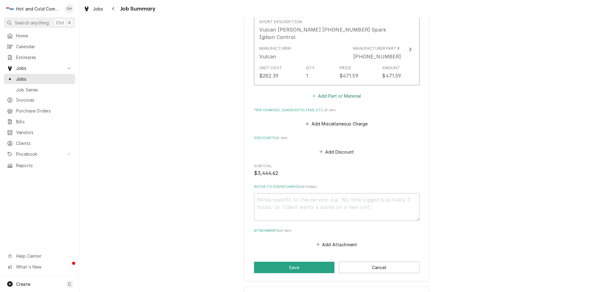
click at [347, 92] on button "Add Part or Material" at bounding box center [336, 96] width 51 height 9
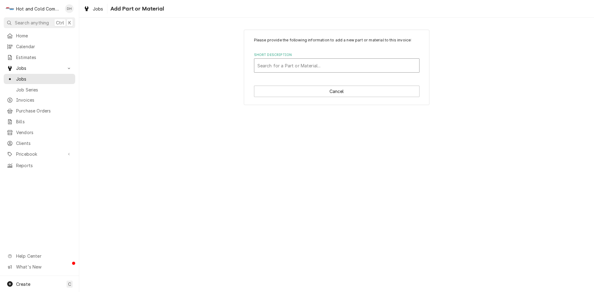
click at [260, 69] on div "Short Description" at bounding box center [337, 65] width 159 height 11
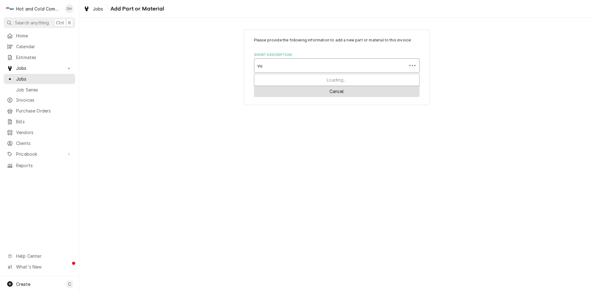
type input "vul"
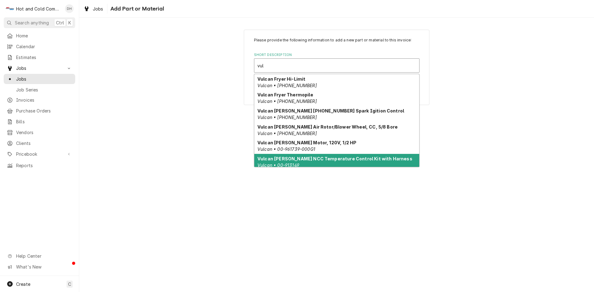
click at [379, 158] on div "Vulcan Hart NCC Temperature Control Kit with Harness Vulcan • 00-913149" at bounding box center [336, 162] width 165 height 16
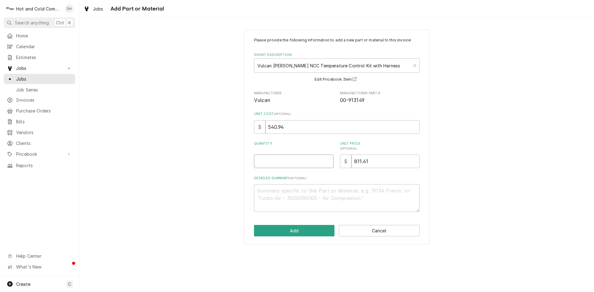
click at [279, 168] on input "Quantity" at bounding box center [294, 162] width 80 height 14
type textarea "x"
type input "1"
click at [301, 231] on button "Add" at bounding box center [294, 230] width 81 height 11
type textarea "x"
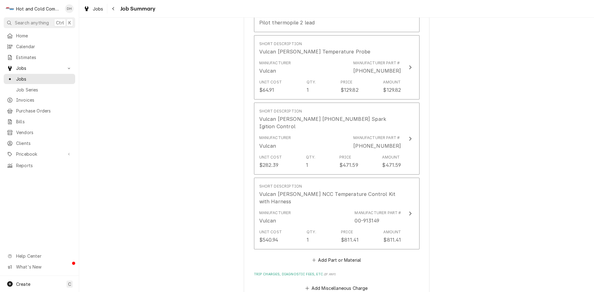
scroll to position [283, 0]
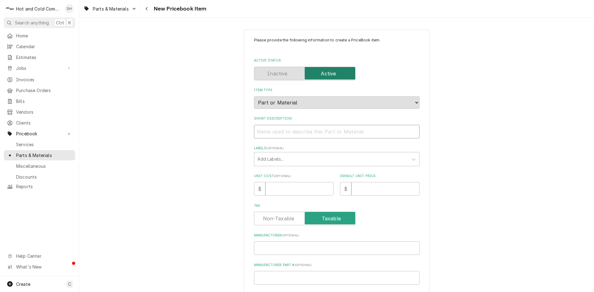
click at [264, 133] on input "Short Description" at bounding box center [337, 132] width 166 height 14
paste input "Vulcan [PERSON_NAME] 00-913149 NCC Temperature Control Kit with Harness"
type textarea "x"
drag, startPoint x: 310, startPoint y: 131, endPoint x: 285, endPoint y: 132, distance: 24.5
click at [285, 132] on input "Vulcan [PERSON_NAME] 00-913149 NCC Temperature Control Kit with Harness" at bounding box center [337, 132] width 166 height 14
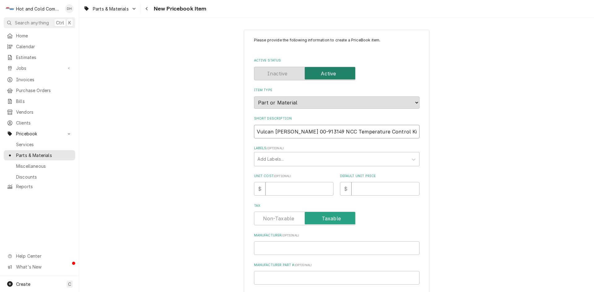
type input "Vulcan [PERSON_NAME] 00-913149 NCC Temperature Control Kit with Harness"
click at [276, 277] on input "Manufacturer Part # ( optional )" at bounding box center [337, 278] width 166 height 14
paste input "00-913149"
type textarea "x"
type input "00-913149"
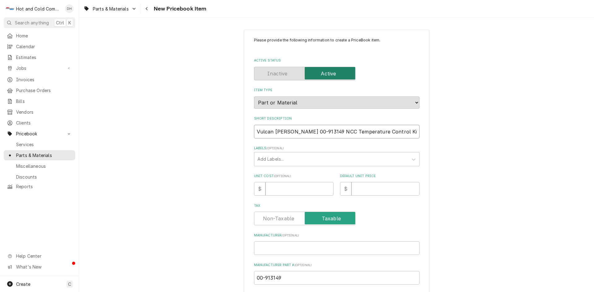
drag, startPoint x: 310, startPoint y: 130, endPoint x: 285, endPoint y: 134, distance: 24.9
click at [285, 134] on input "Vulcan [PERSON_NAME] 00-913149 NCC Temperature Control Kit with Harness" at bounding box center [337, 132] width 166 height 14
click at [281, 188] on input "Unit Cost ( optional )" at bounding box center [300, 189] width 68 height 14
type textarea "x"
type input "5"
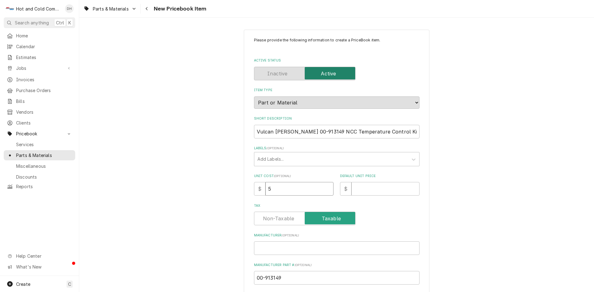
type textarea "x"
type input "54"
type textarea "x"
type input "540"
type textarea "x"
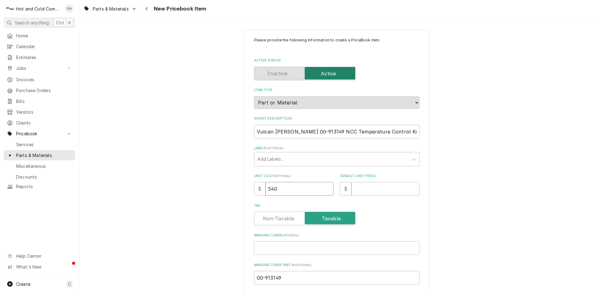
type input "540.9"
type textarea "x"
type input "540.94"
click at [392, 190] on input "Default Unit Price" at bounding box center [386, 189] width 68 height 14
type textarea "x"
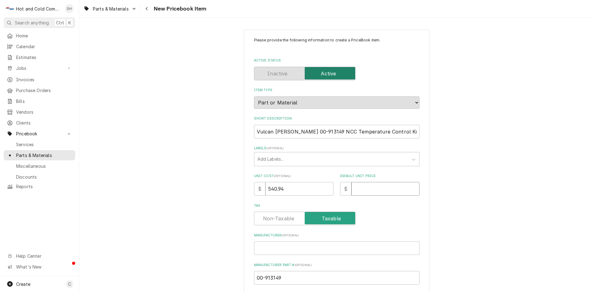
type input "8"
type textarea "x"
type input "81"
type textarea "x"
type input "811"
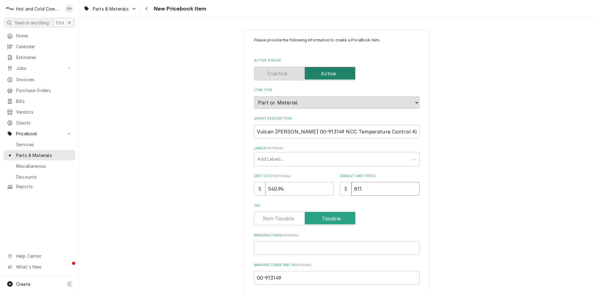
type textarea "x"
type input "811.4"
type textarea "x"
type input "811.41"
click at [271, 251] on input "Manufacturer ( optional )" at bounding box center [337, 249] width 166 height 14
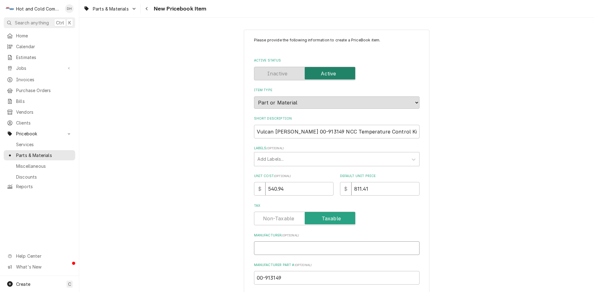
type textarea "x"
type input "V"
type textarea "x"
type input "Vu"
type textarea "x"
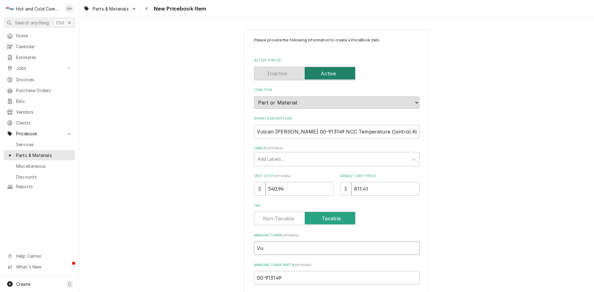
type input "Vul"
type textarea "x"
type input "Vulc"
type textarea "x"
type input "Vulca"
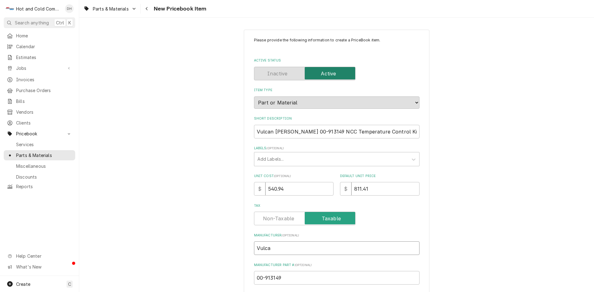
type textarea "x"
type input "Vulcan"
click at [314, 143] on div "Please provide the following information to create a PriceBook item. Active Sta…" at bounding box center [337, 219] width 166 height 364
click at [309, 131] on input "Vulcan Hart 00-913149 NCC Temperature Control Kit with Harness" at bounding box center [337, 132] width 166 height 14
type textarea "x"
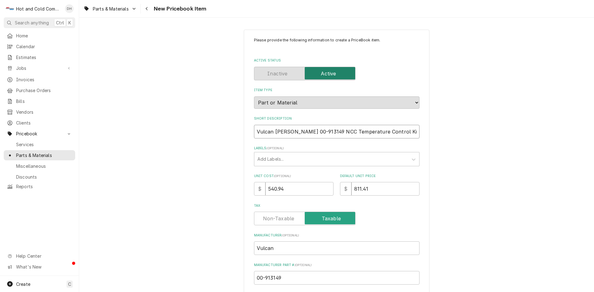
type input "Vulcan Hart 00-91314 NCC Temperature Control Kit with Harness"
type textarea "x"
type input "Vulcan Hart 00-9131 NCC Temperature Control Kit with Harness"
type textarea "x"
type input "Vulcan Hart 00-913 NCC Temperature Control Kit with Harness"
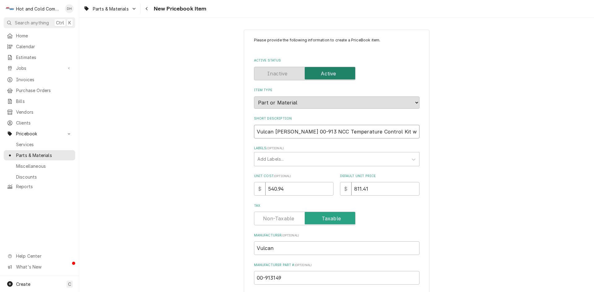
type textarea "x"
type input "Vulcan Hart 00-91 NCC Temperature Control Kit with Harness"
type textarea "x"
type input "Vulcan Hart 00-9 NCC Temperature Control Kit with Harness"
type textarea "x"
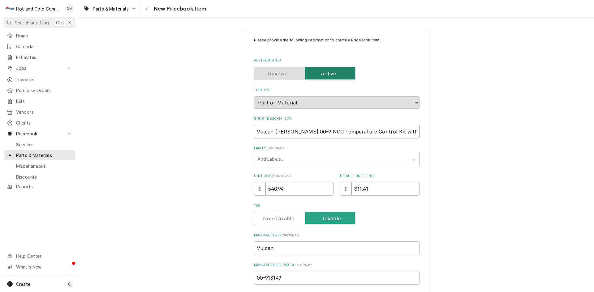
type input "Vulcan Hart 00- NCC Temperature Control Kit with Harness"
type textarea "x"
type input "Vulcan Hart 00 NCC Temperature Control Kit with Harness"
type textarea "x"
type input "Vulcan Hart 0 NCC Temperature Control Kit with Harness"
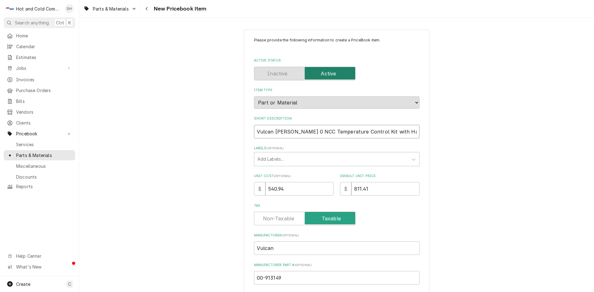
type textarea "x"
type input "Vulcan Hart NCC Temperature Control Kit with Harness"
type textarea "x"
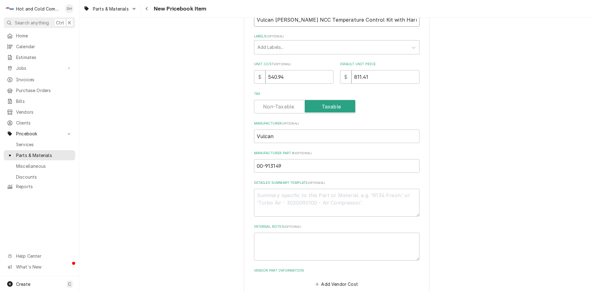
scroll to position [146, 0]
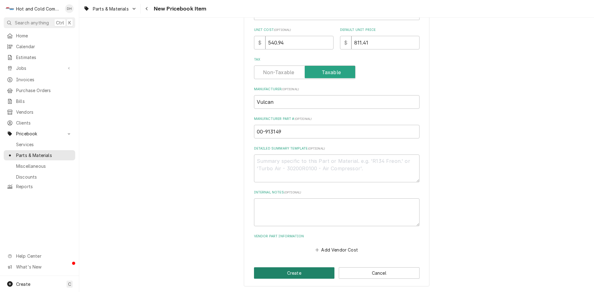
type input "Vulcan Hart NCC Temperature Control Kit with Harness"
click at [287, 272] on button "Create" at bounding box center [294, 273] width 81 height 11
type textarea "x"
